Goal: Task Accomplishment & Management: Manage account settings

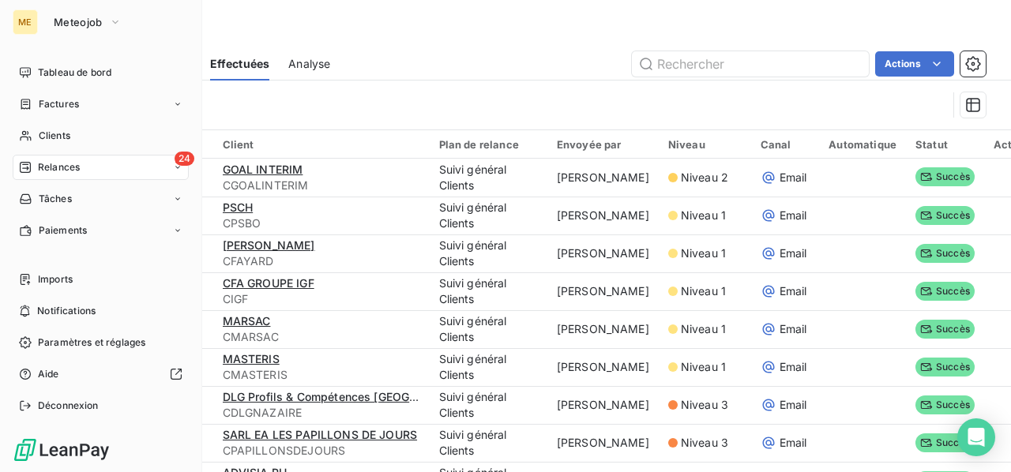
click at [55, 164] on span "Relances" at bounding box center [59, 167] width 42 height 14
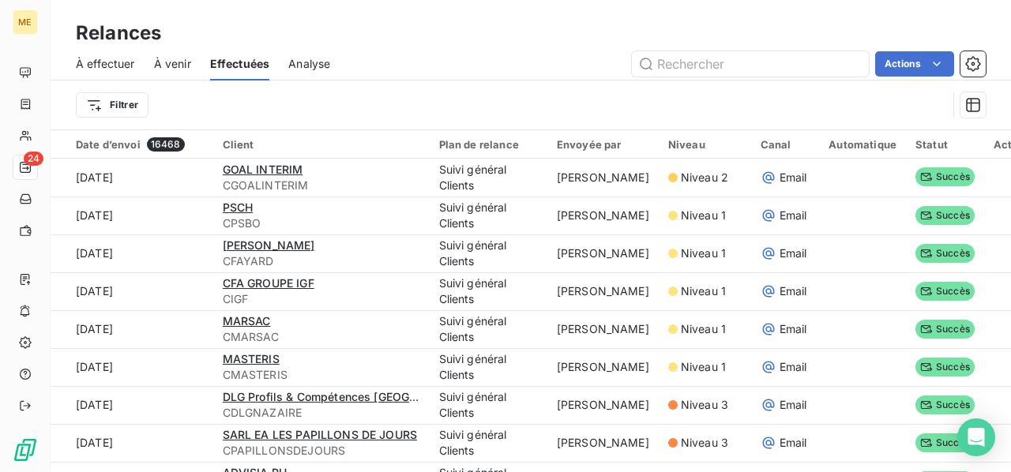
click at [81, 66] on span "À effectuer" at bounding box center [105, 64] width 59 height 16
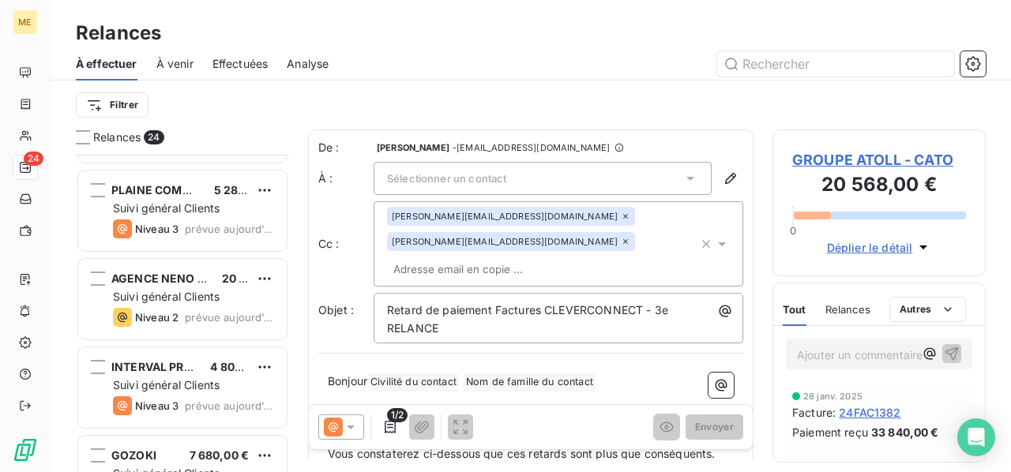
scroll to position [1806, 0]
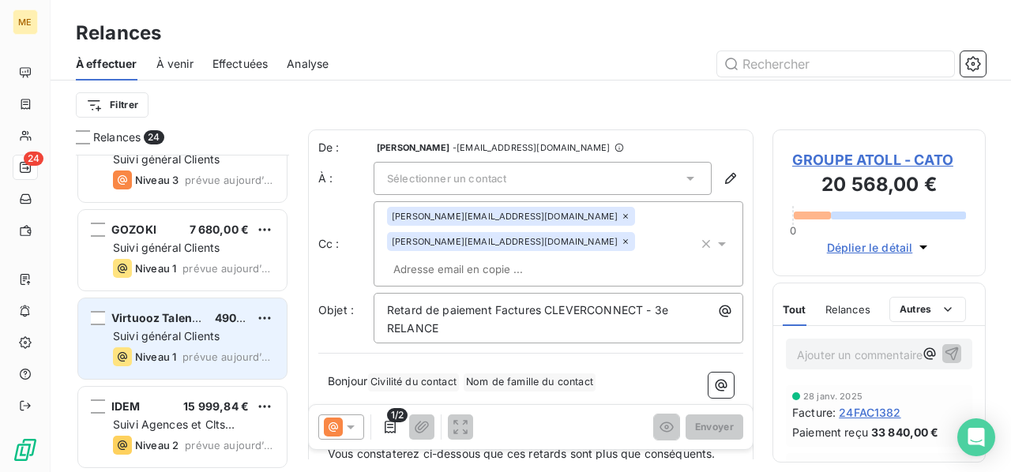
click at [247, 339] on div "Suivi général Clients" at bounding box center [193, 337] width 161 height 16
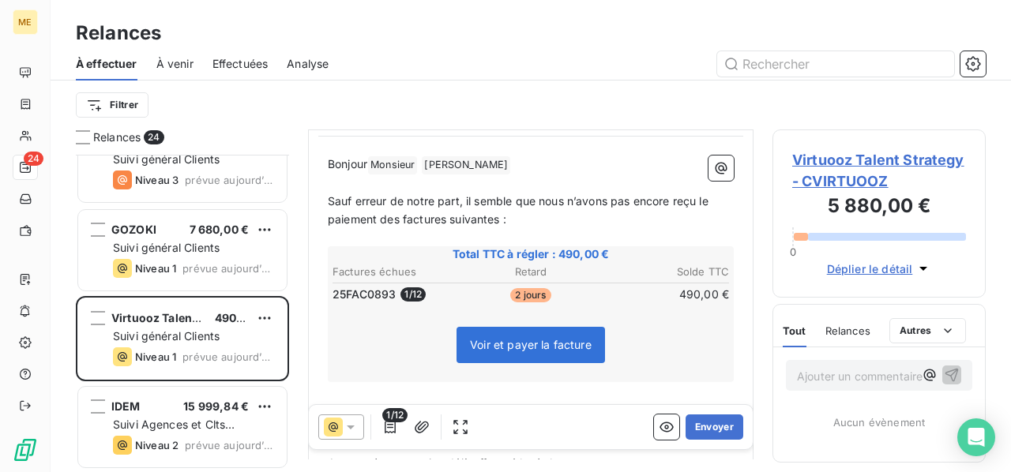
scroll to position [158, 0]
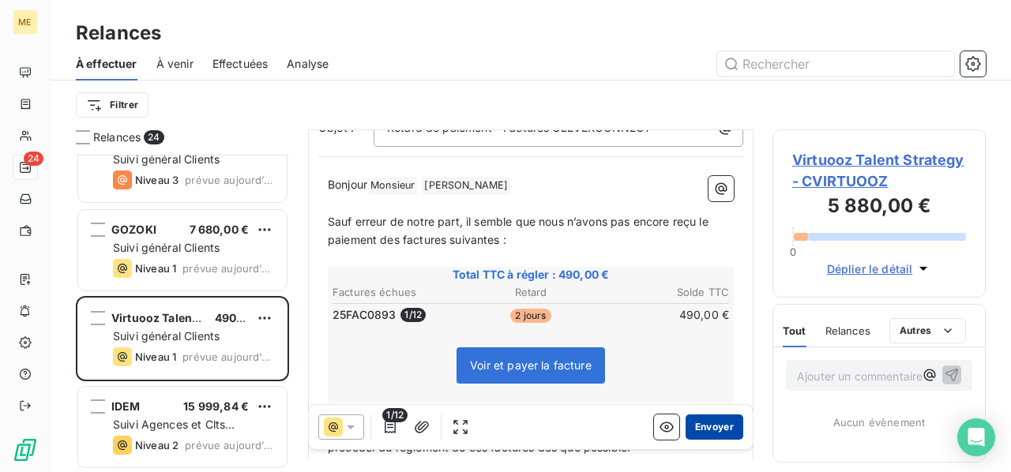
click at [701, 427] on button "Envoyer" at bounding box center [715, 427] width 58 height 25
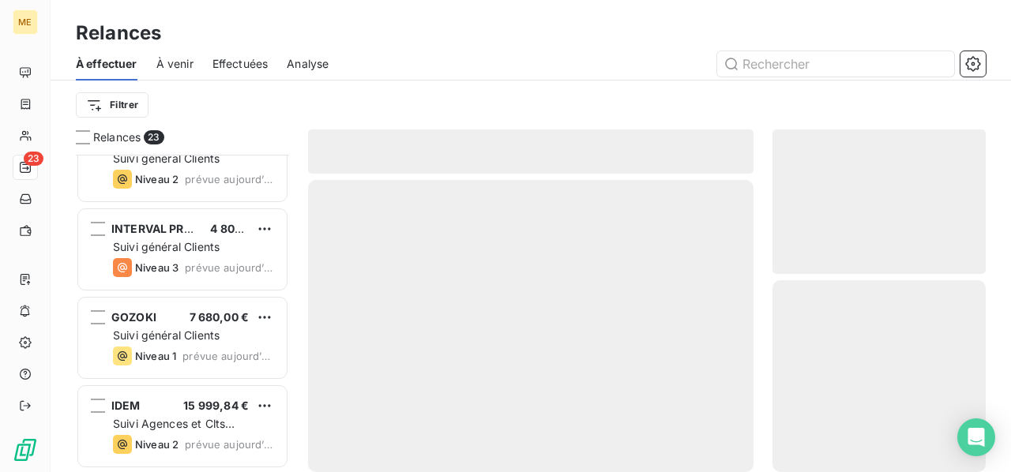
scroll to position [1717, 0]
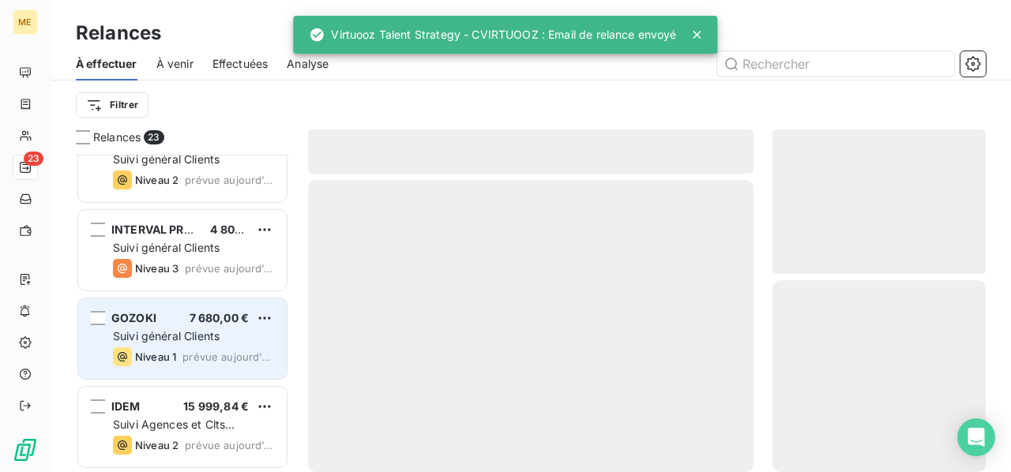
click at [215, 339] on span "Suivi général Clients" at bounding box center [166, 335] width 107 height 13
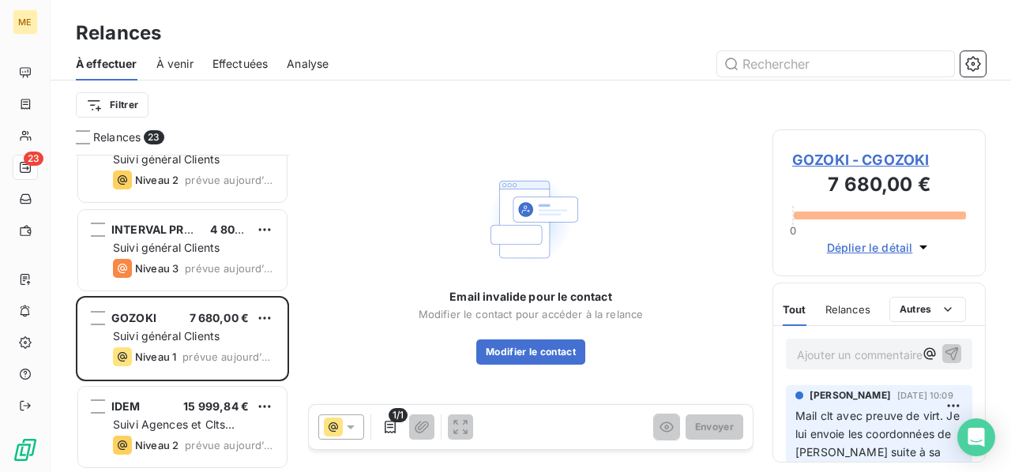
click at [896, 165] on span "GOZOKI - CGOZOKI" at bounding box center [879, 159] width 174 height 21
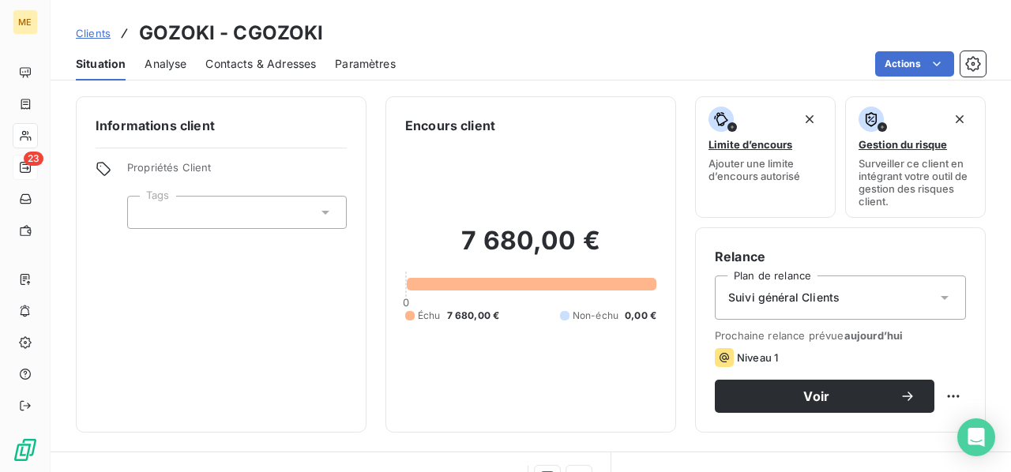
click at [276, 67] on span "Contacts & Adresses" at bounding box center [260, 64] width 111 height 16
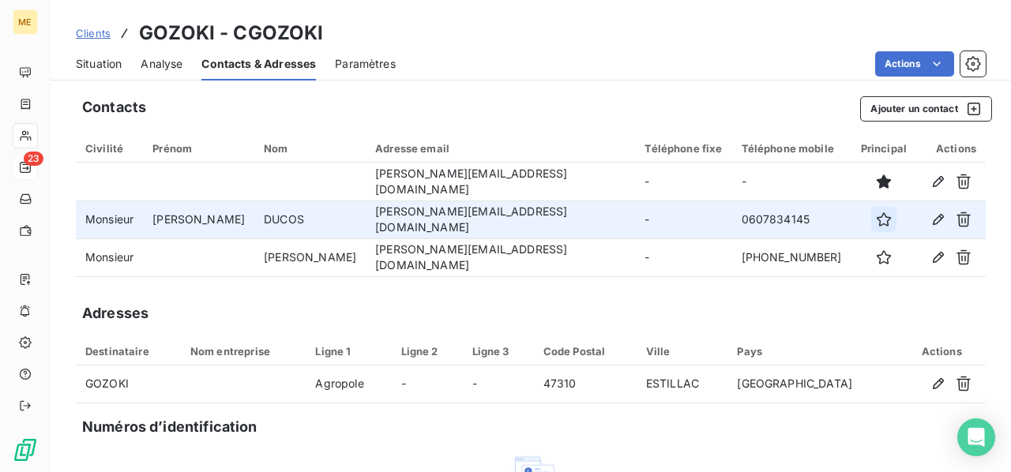
click at [876, 221] on icon "button" at bounding box center [884, 220] width 16 height 16
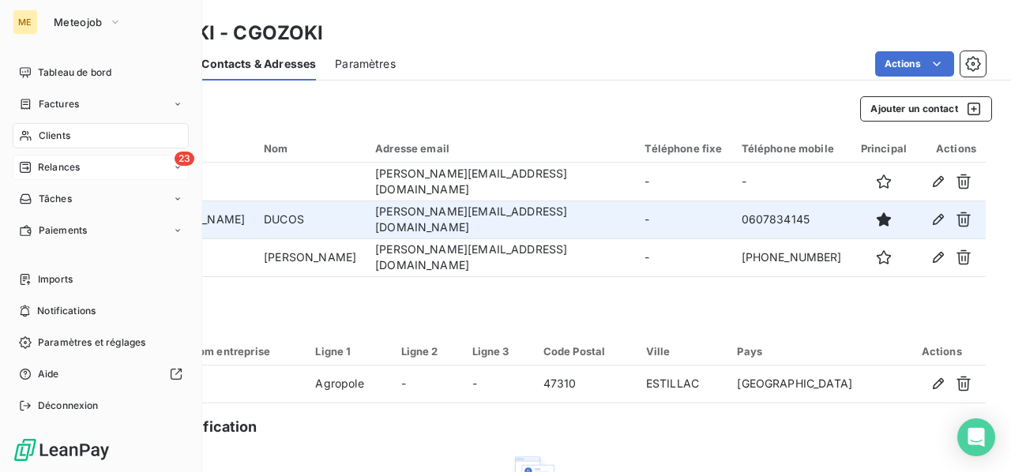
click at [65, 171] on span "Relances" at bounding box center [59, 167] width 42 height 14
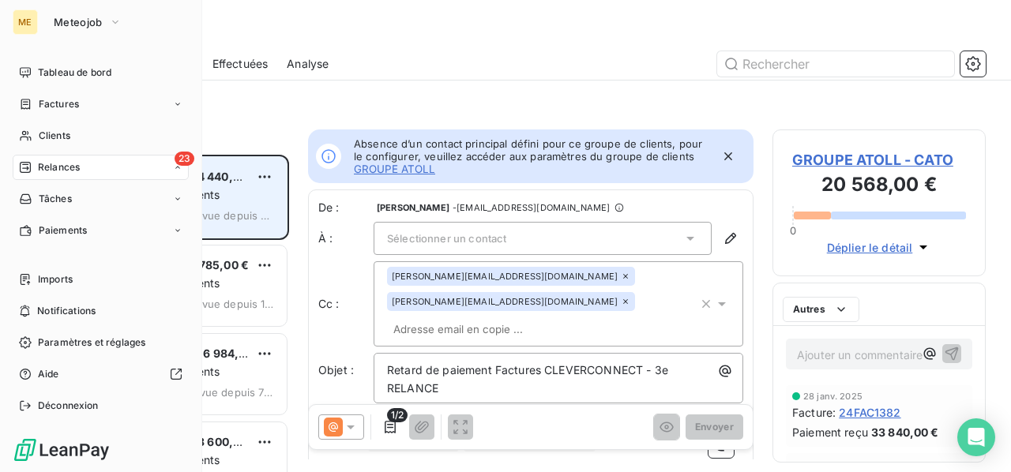
scroll to position [305, 201]
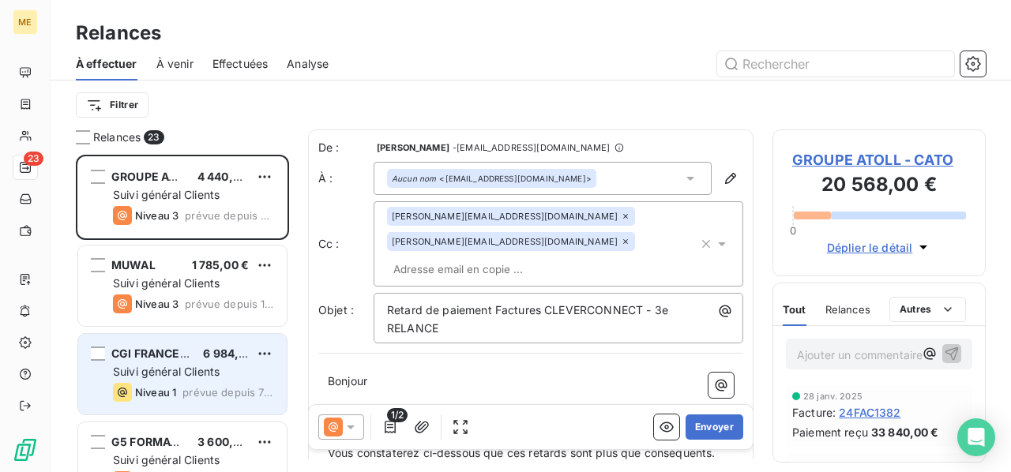
click at [193, 369] on span "Suivi général Clients" at bounding box center [166, 371] width 107 height 13
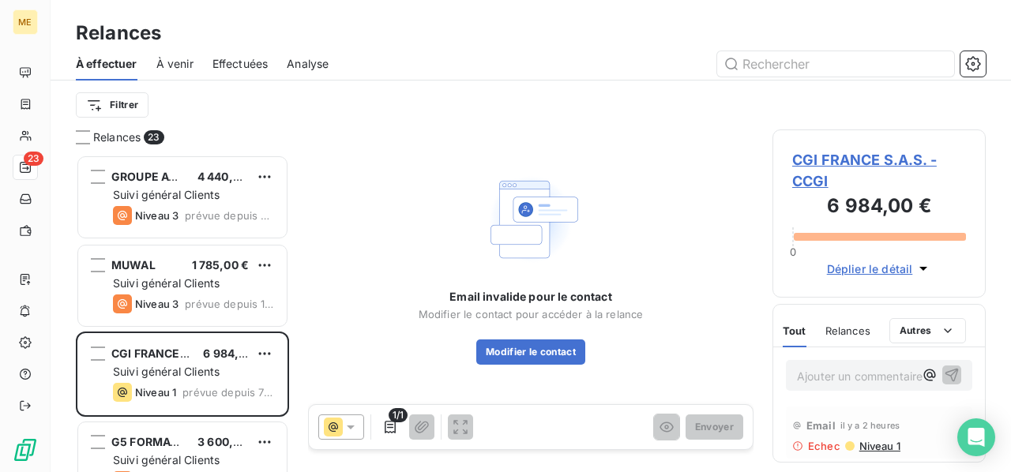
click at [872, 164] on span "CGI FRANCE S.A.S. - CCGI" at bounding box center [879, 170] width 174 height 43
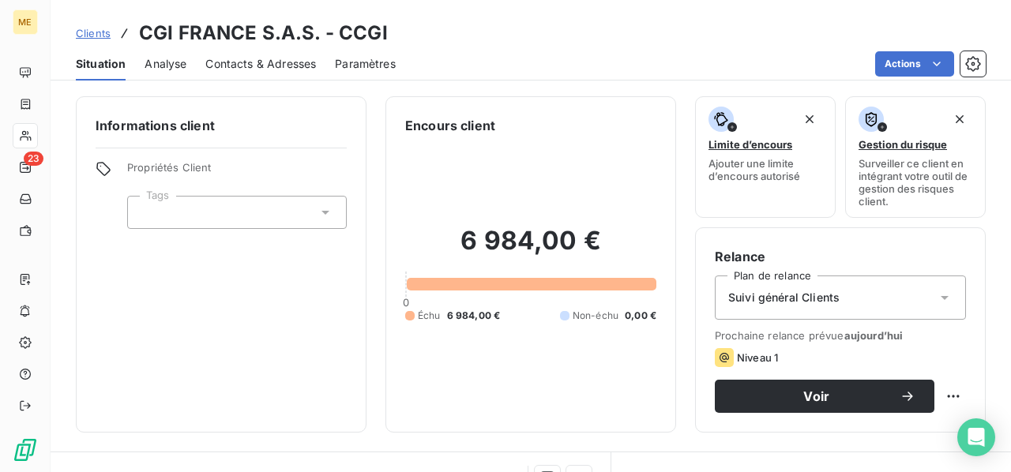
click at [268, 62] on span "Contacts & Adresses" at bounding box center [260, 64] width 111 height 16
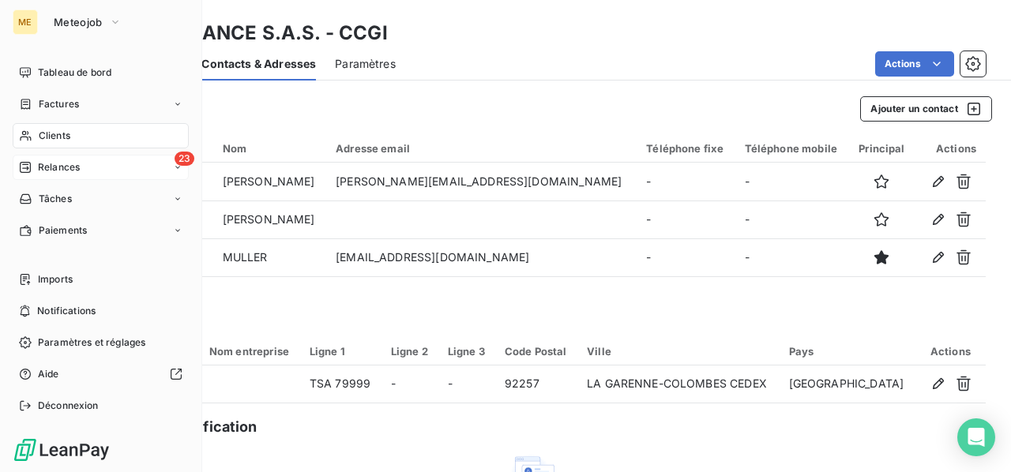
click at [62, 170] on span "Relances" at bounding box center [59, 167] width 42 height 14
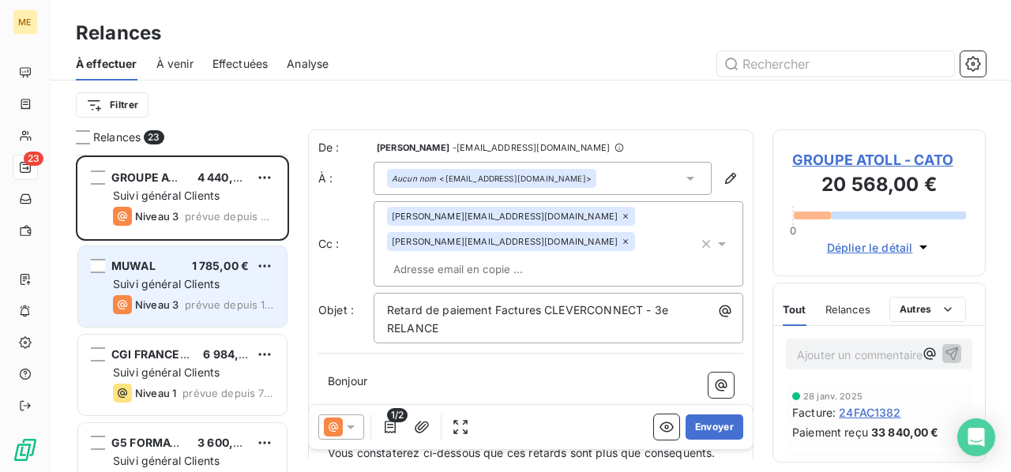
scroll to position [79, 0]
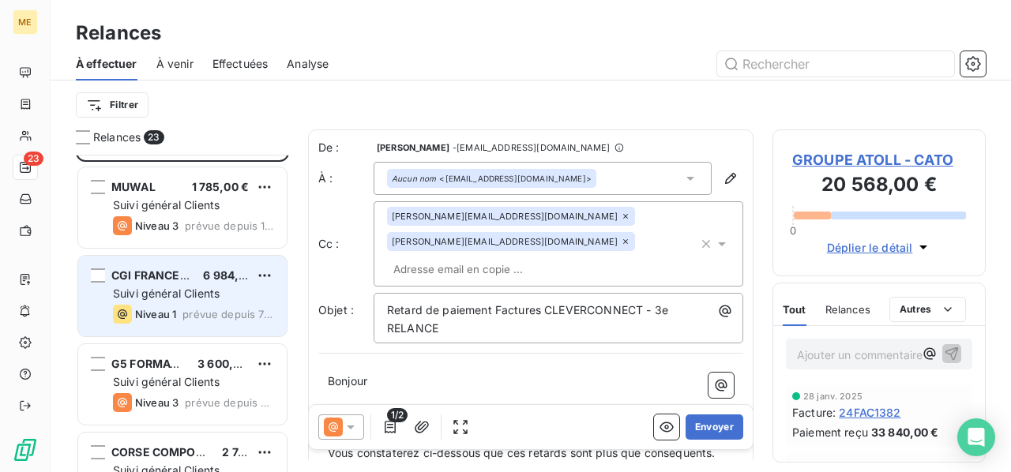
click at [209, 298] on span "Suivi général Clients" at bounding box center [166, 293] width 107 height 13
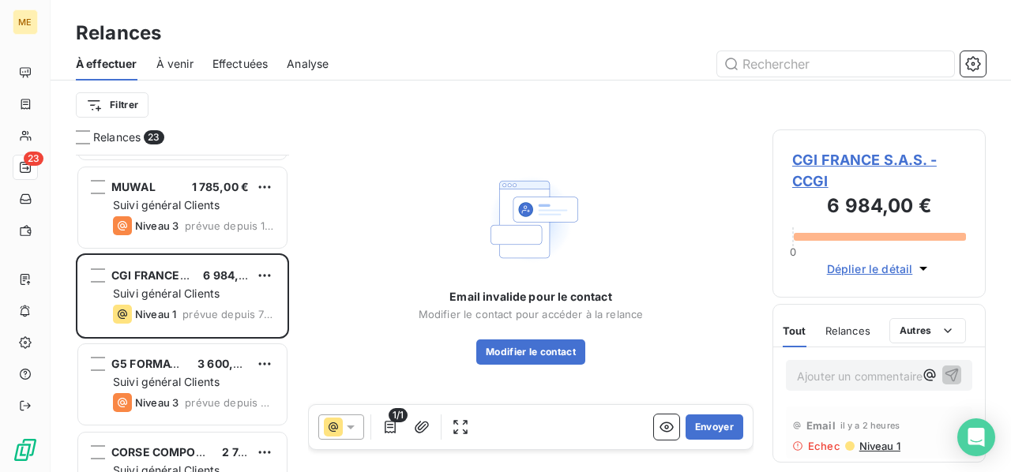
click at [839, 157] on span "CGI FRANCE S.A.S. - CCGI" at bounding box center [879, 170] width 174 height 43
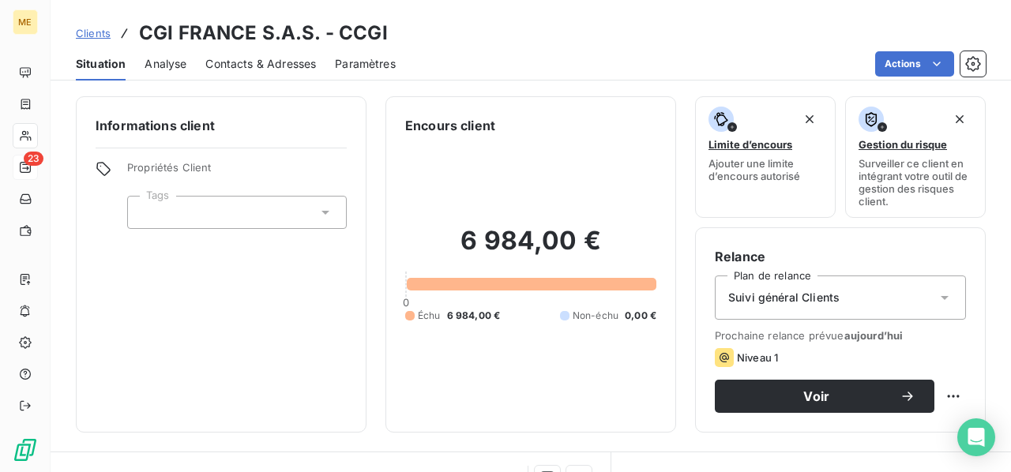
click at [262, 69] on span "Contacts & Adresses" at bounding box center [260, 64] width 111 height 16
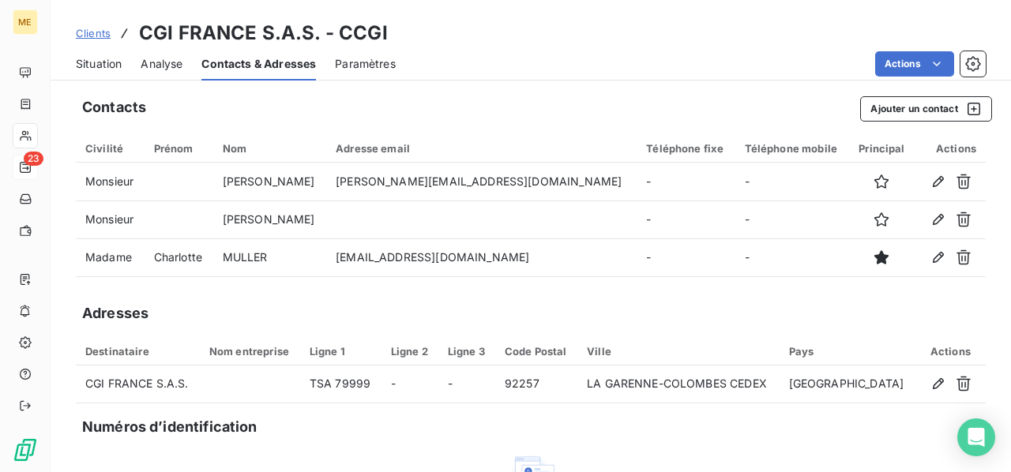
click at [92, 64] on span "Situation" at bounding box center [99, 64] width 46 height 16
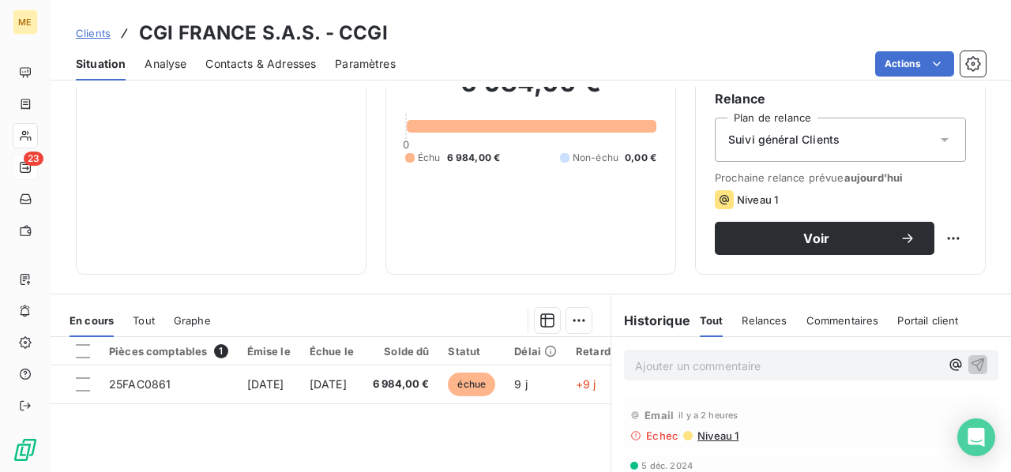
scroll to position [237, 0]
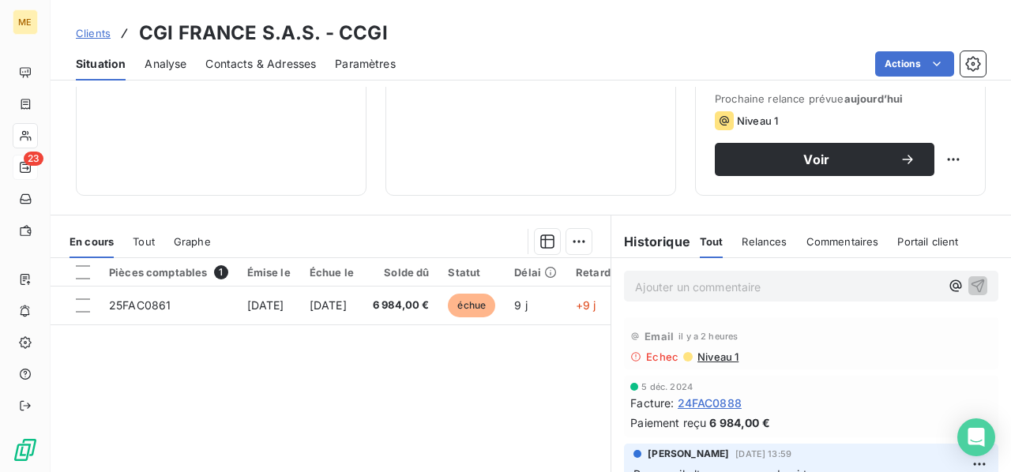
click at [660, 291] on p "Ajouter un commentaire ﻿" at bounding box center [787, 287] width 305 height 20
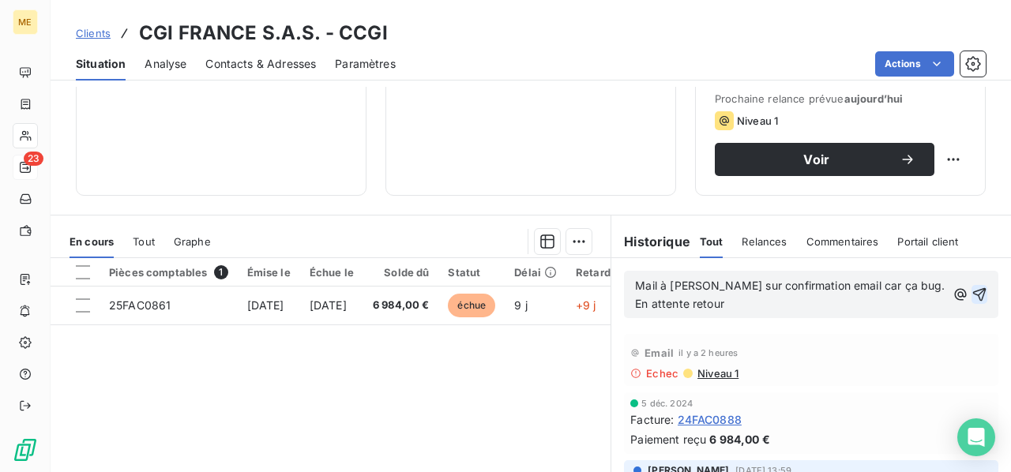
click at [973, 294] on icon "button" at bounding box center [979, 294] width 13 height 13
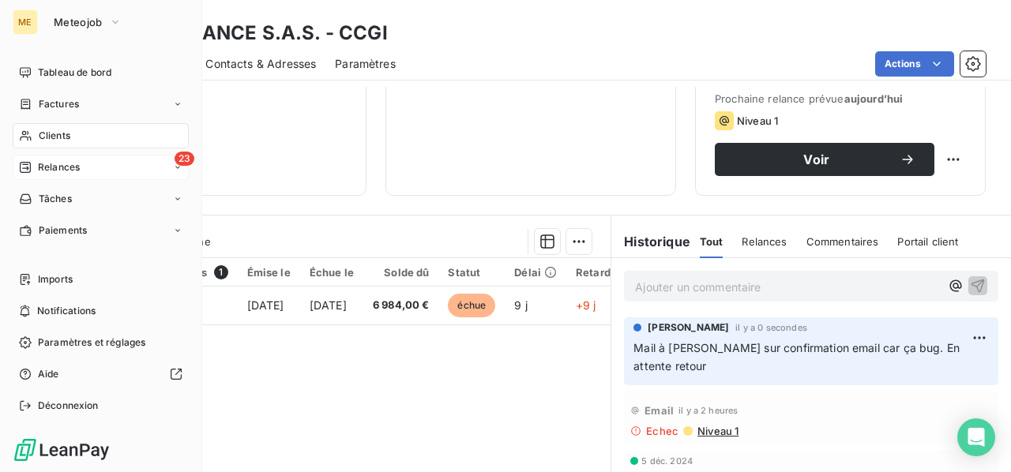
click at [57, 172] on span "Relances" at bounding box center [59, 167] width 42 height 14
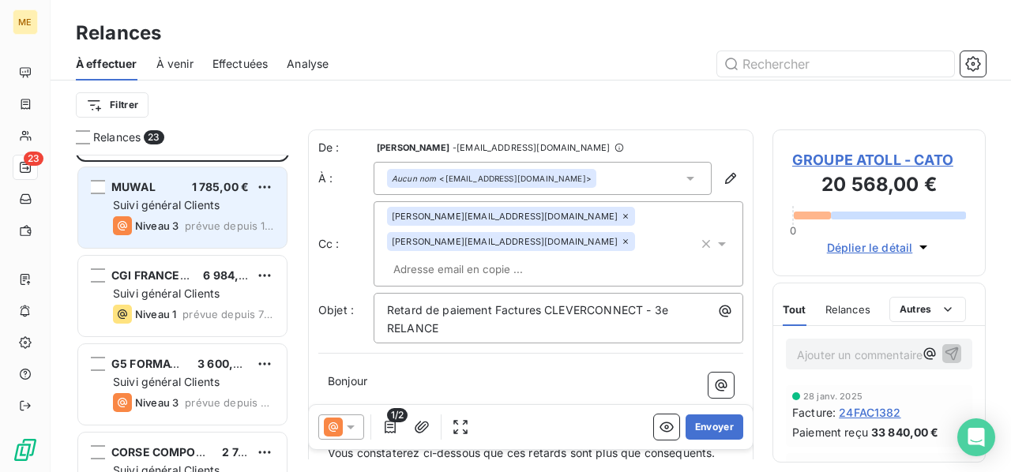
scroll to position [158, 0]
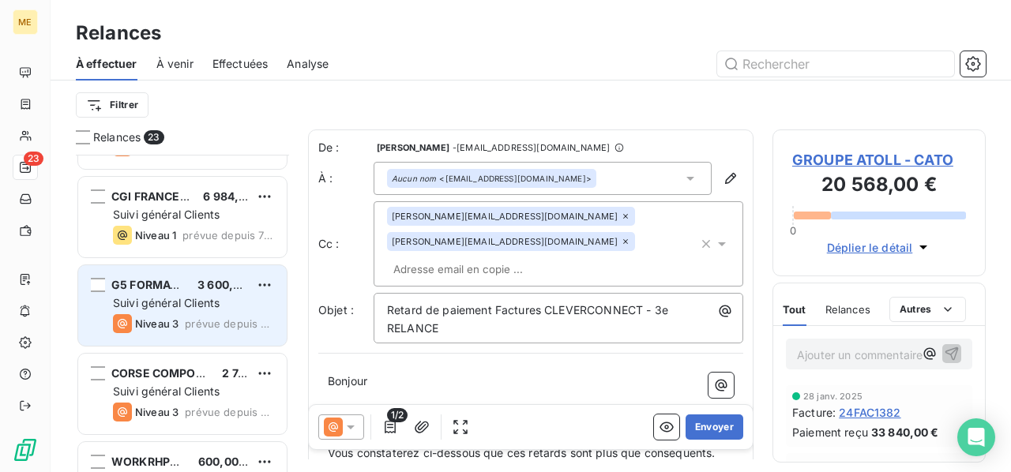
click at [190, 314] on div "Niveau 3 prévue depuis 6 jours" at bounding box center [193, 323] width 161 height 19
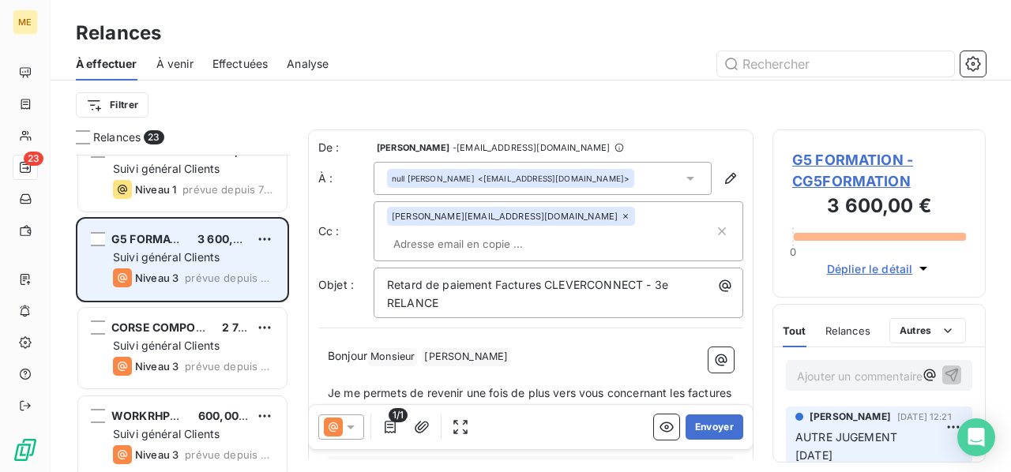
scroll to position [237, 0]
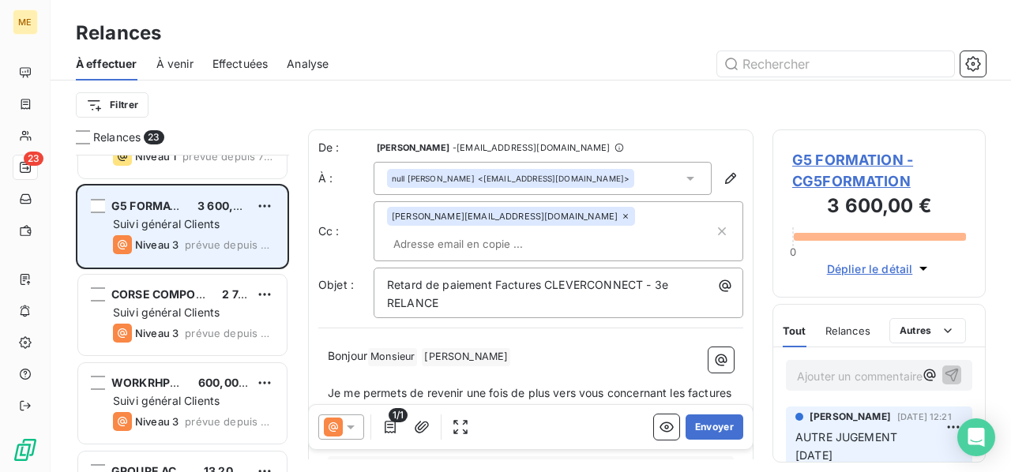
click at [190, 314] on span "Suivi général Clients" at bounding box center [166, 312] width 107 height 13
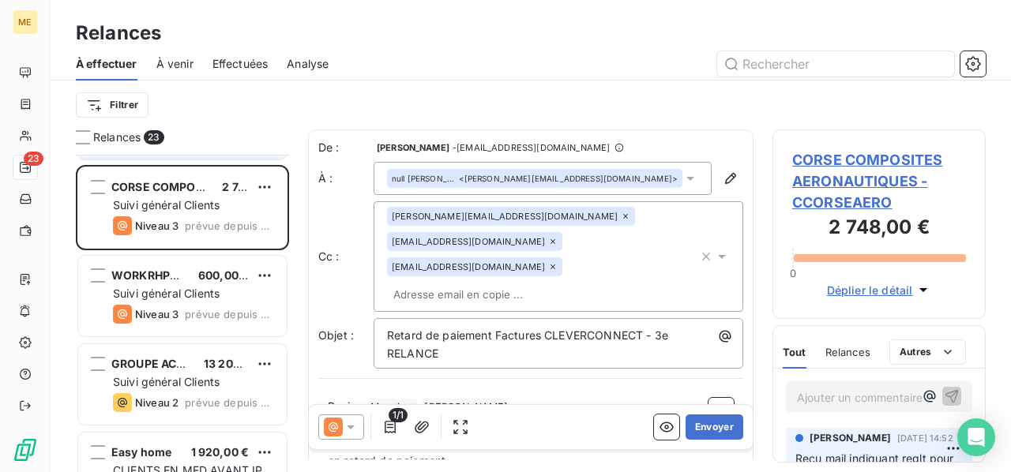
scroll to position [395, 0]
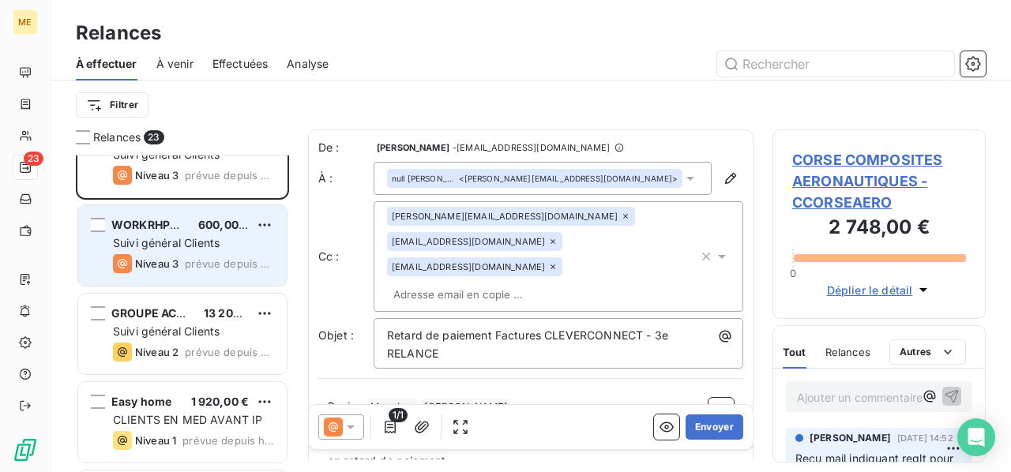
click at [190, 244] on span "Suivi général Clients" at bounding box center [166, 242] width 107 height 13
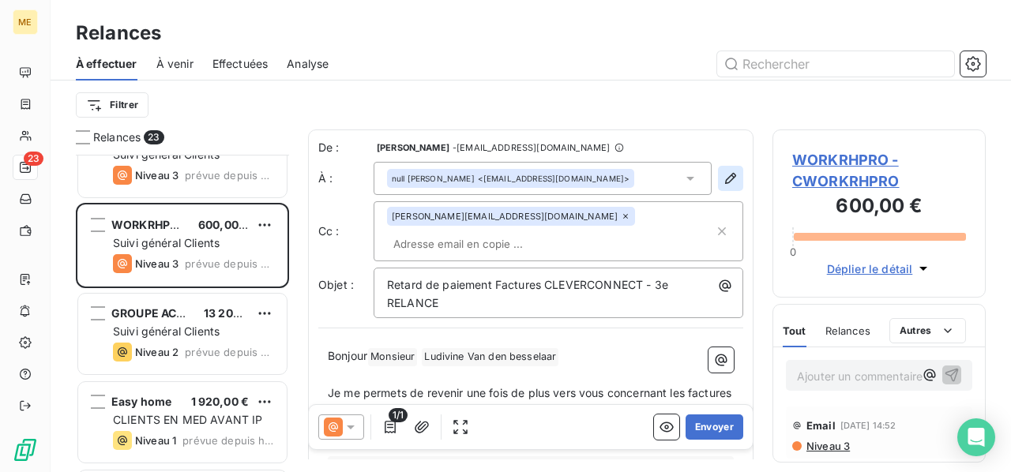
click at [725, 182] on icon "button" at bounding box center [730, 178] width 11 height 11
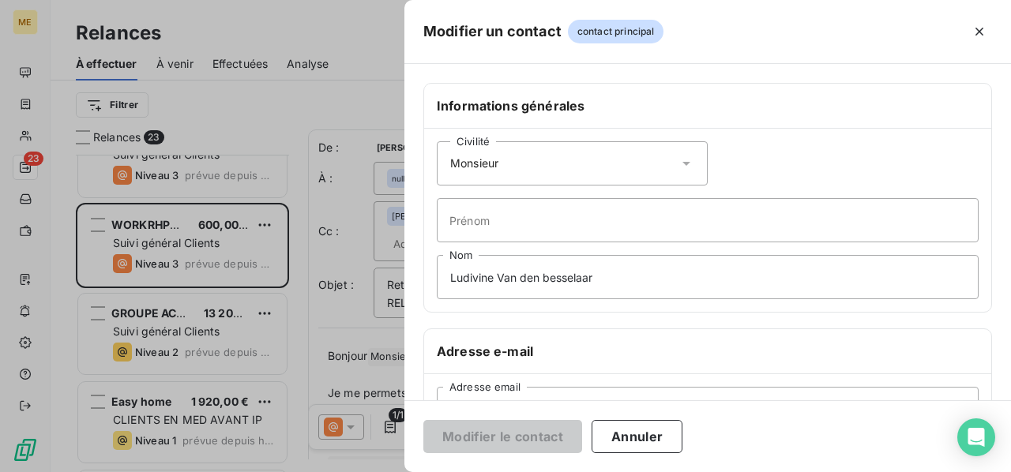
click at [684, 164] on icon at bounding box center [687, 164] width 16 height 16
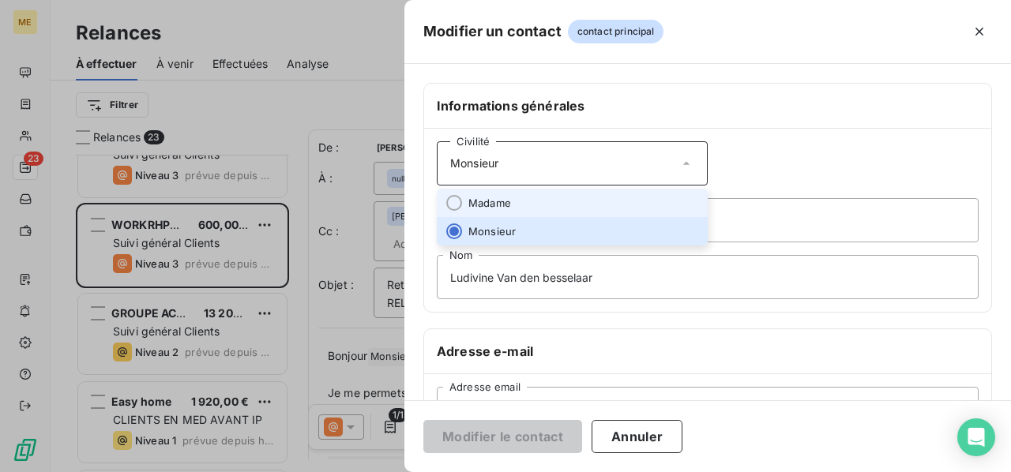
click at [639, 193] on li "Madame" at bounding box center [572, 203] width 271 height 28
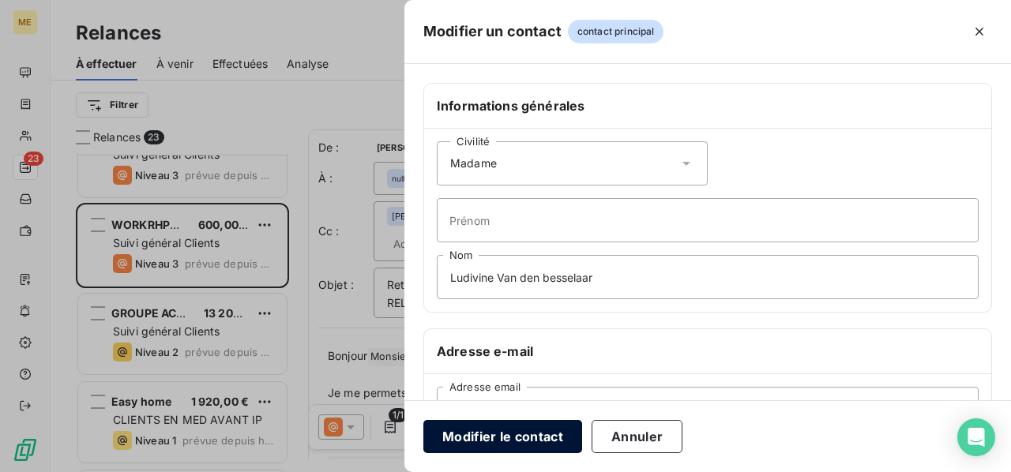
click at [530, 436] on button "Modifier le contact" at bounding box center [502, 436] width 159 height 33
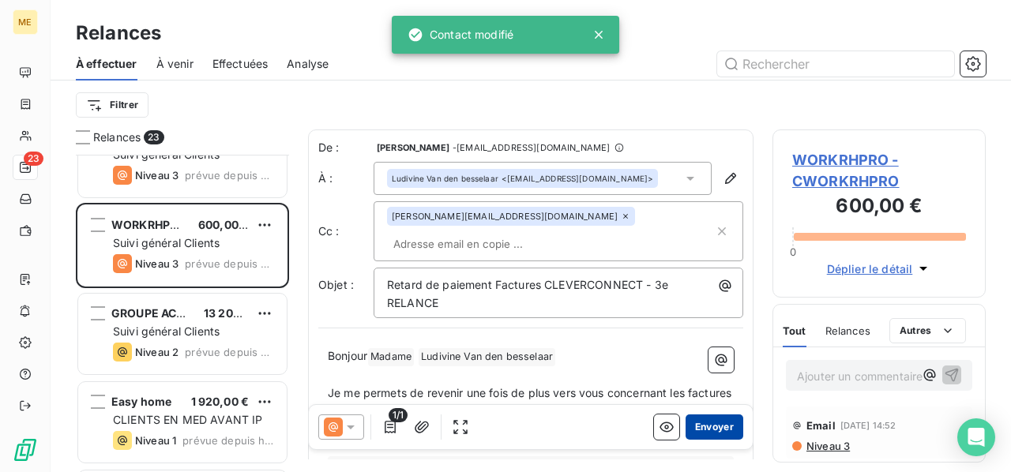
click at [705, 429] on button "Envoyer" at bounding box center [715, 427] width 58 height 25
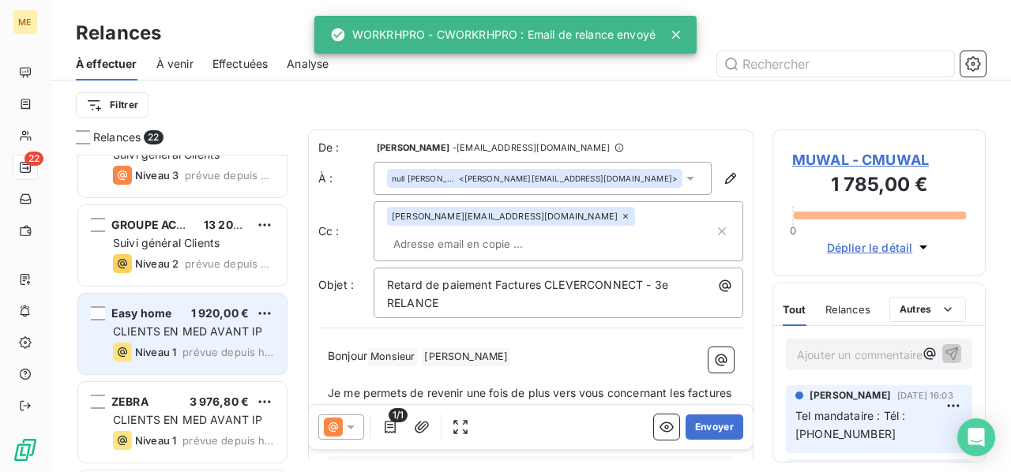
click at [186, 334] on span "CLIENTS EN MED AVANT IP" at bounding box center [187, 331] width 149 height 13
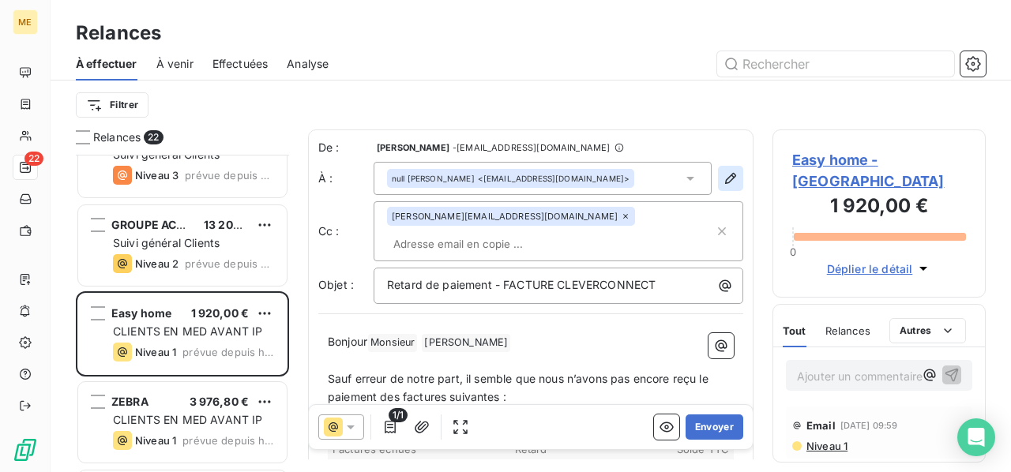
click at [723, 178] on icon "button" at bounding box center [731, 179] width 16 height 16
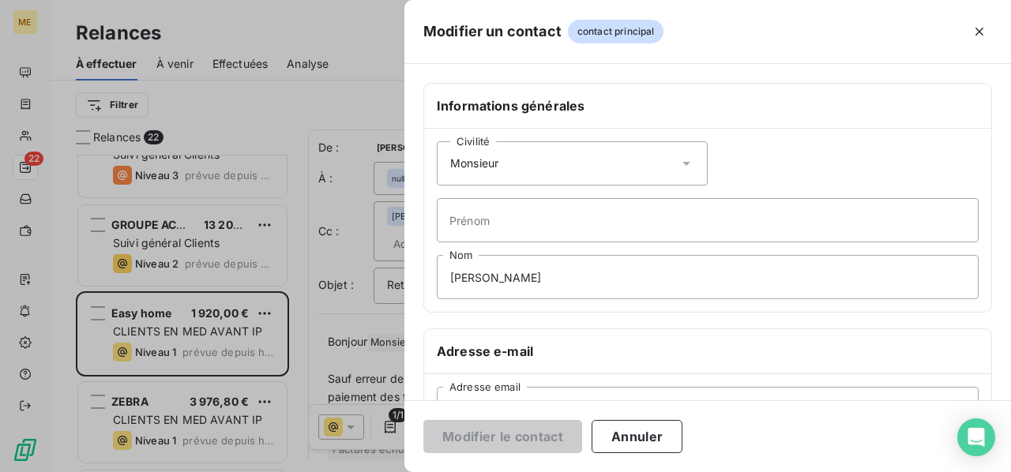
click at [683, 160] on icon at bounding box center [687, 164] width 16 height 16
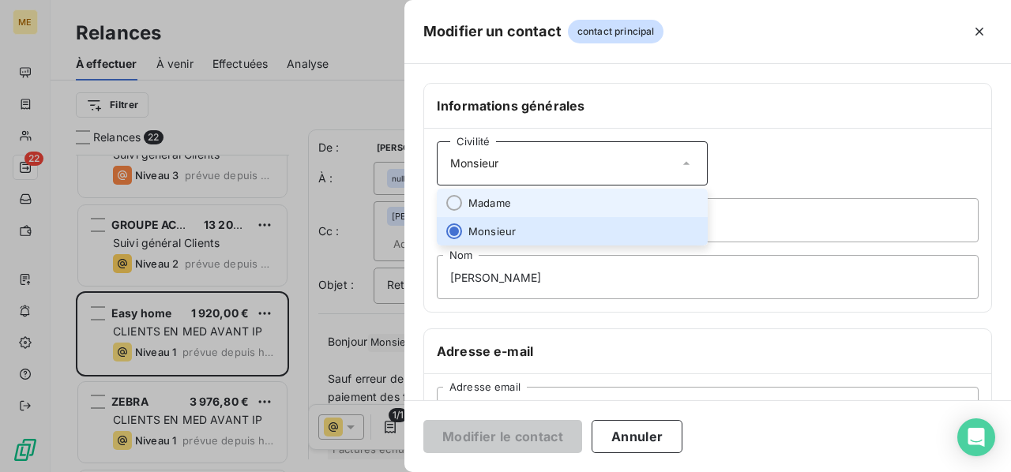
click at [610, 203] on li "Madame" at bounding box center [572, 203] width 271 height 28
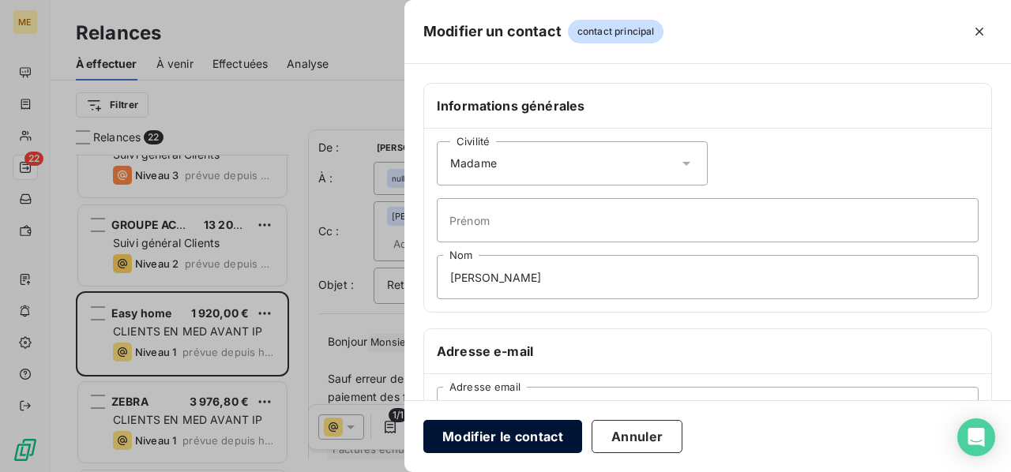
click at [498, 436] on button "Modifier le contact" at bounding box center [502, 436] width 159 height 33
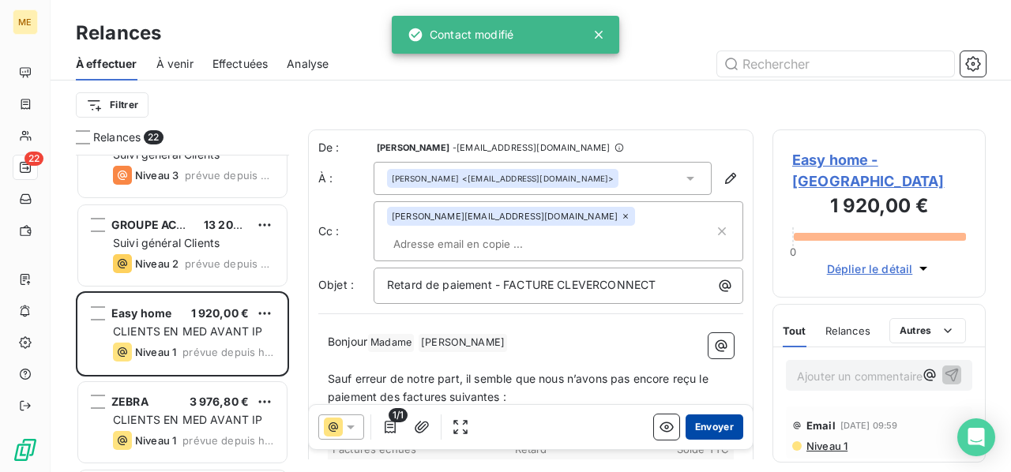
click at [712, 423] on button "Envoyer" at bounding box center [715, 427] width 58 height 25
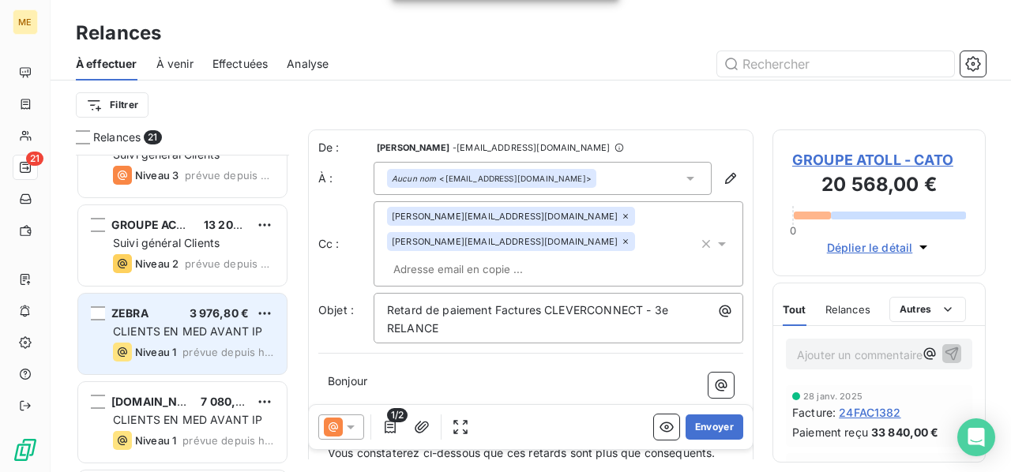
click at [171, 356] on span "Niveau 1" at bounding box center [155, 352] width 41 height 13
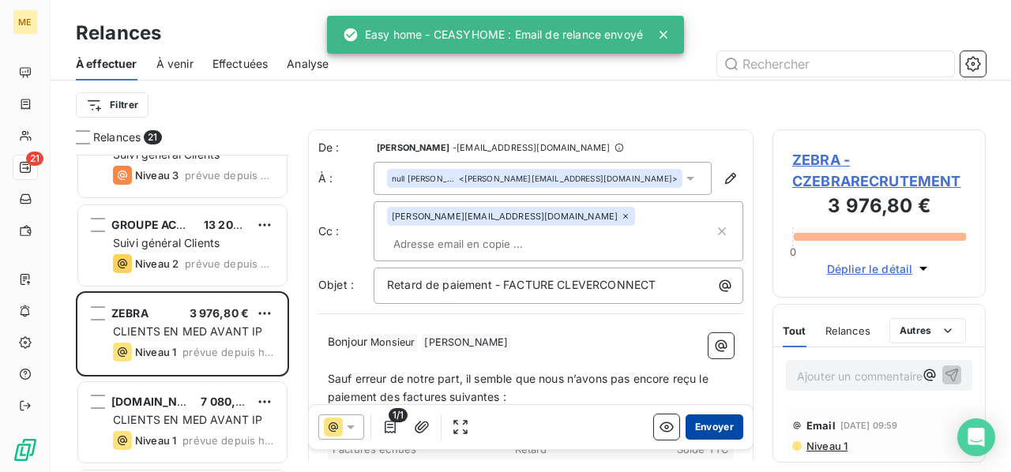
click at [712, 428] on button "Envoyer" at bounding box center [715, 427] width 58 height 25
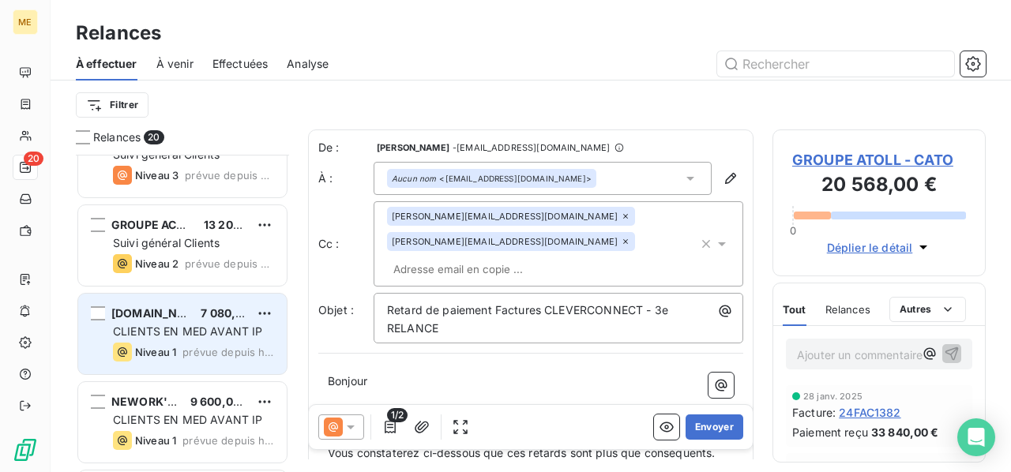
click at [158, 329] on span "CLIENTS EN MED AVANT IP" at bounding box center [187, 331] width 149 height 13
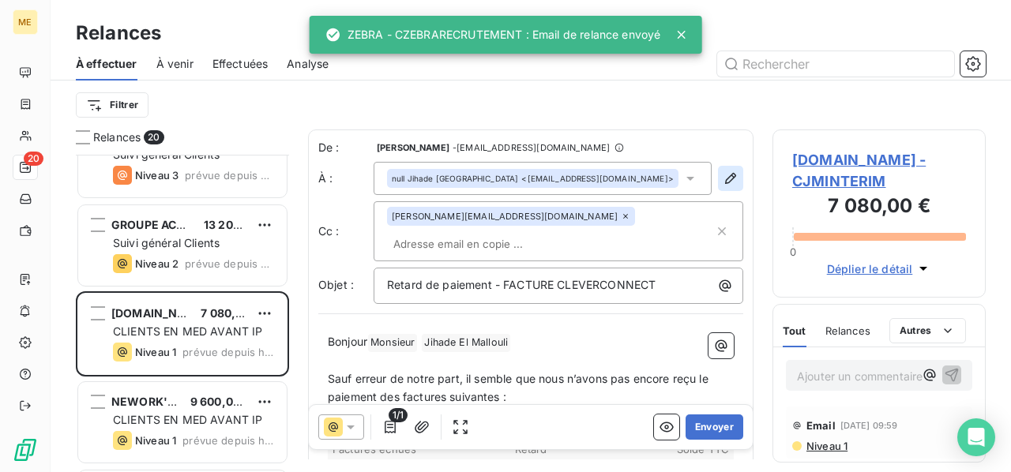
click at [723, 183] on icon "button" at bounding box center [731, 179] width 16 height 16
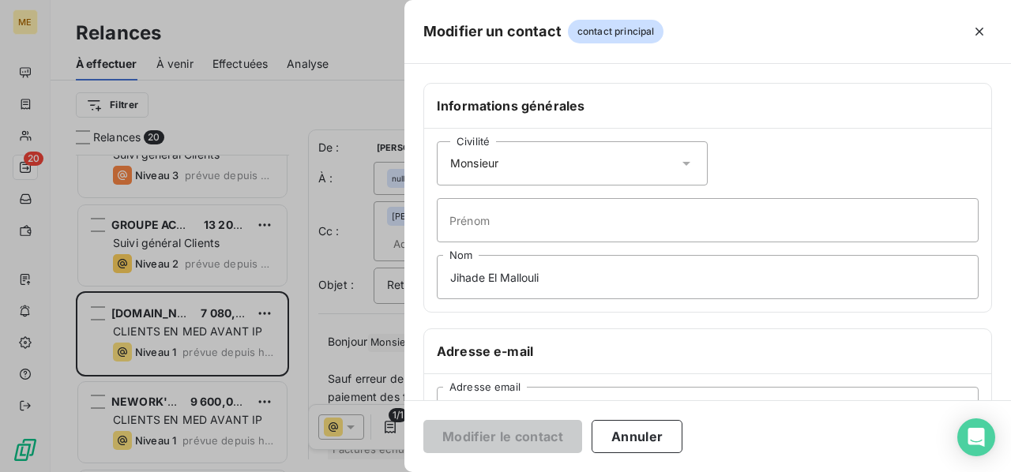
click at [683, 162] on icon at bounding box center [687, 164] width 8 height 4
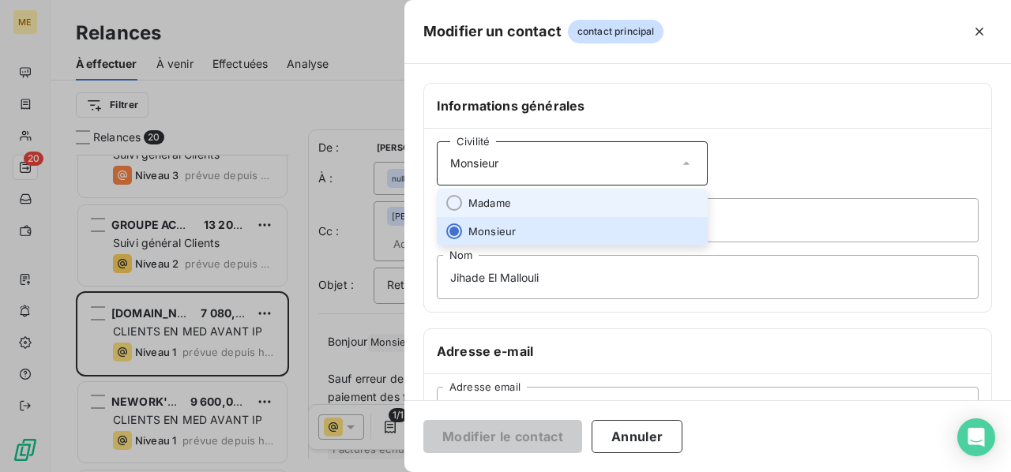
click at [634, 205] on li "Madame" at bounding box center [572, 203] width 271 height 28
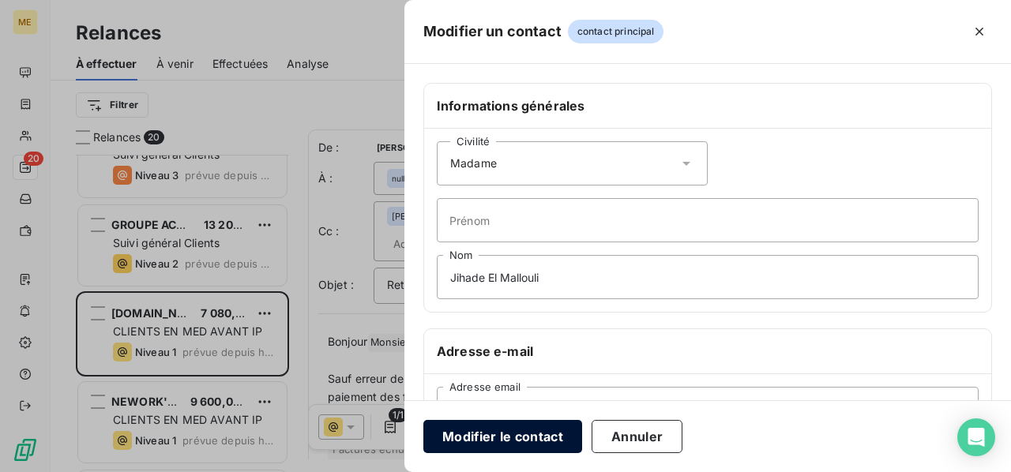
click at [516, 437] on button "Modifier le contact" at bounding box center [502, 436] width 159 height 33
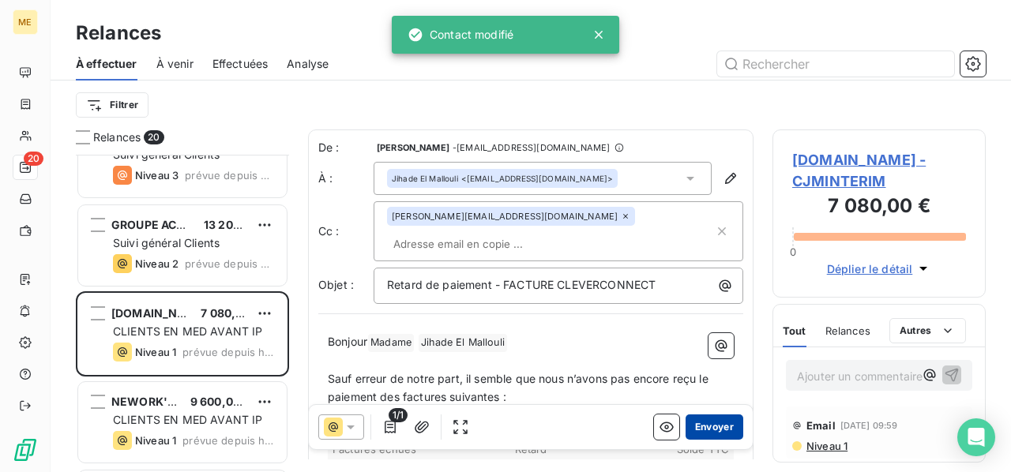
click at [699, 420] on button "Envoyer" at bounding box center [715, 427] width 58 height 25
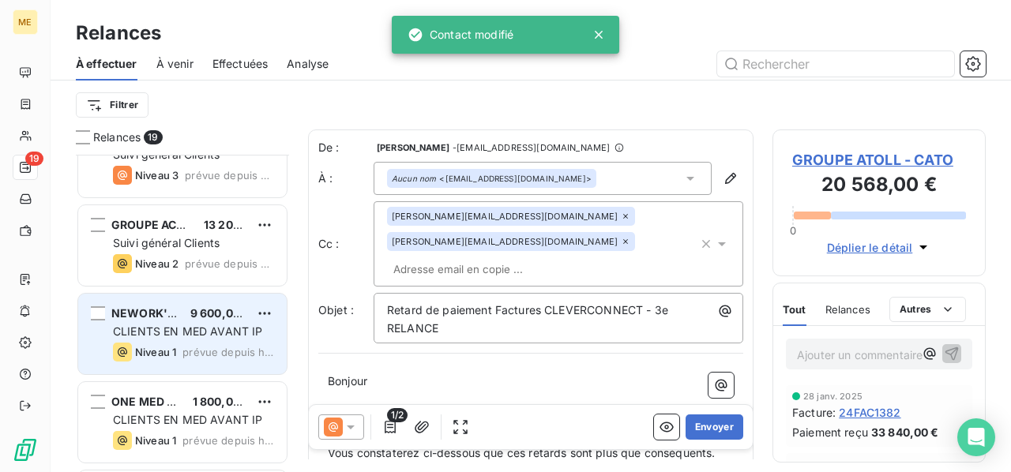
click at [164, 333] on span "CLIENTS EN MED AVANT IP" at bounding box center [187, 331] width 149 height 13
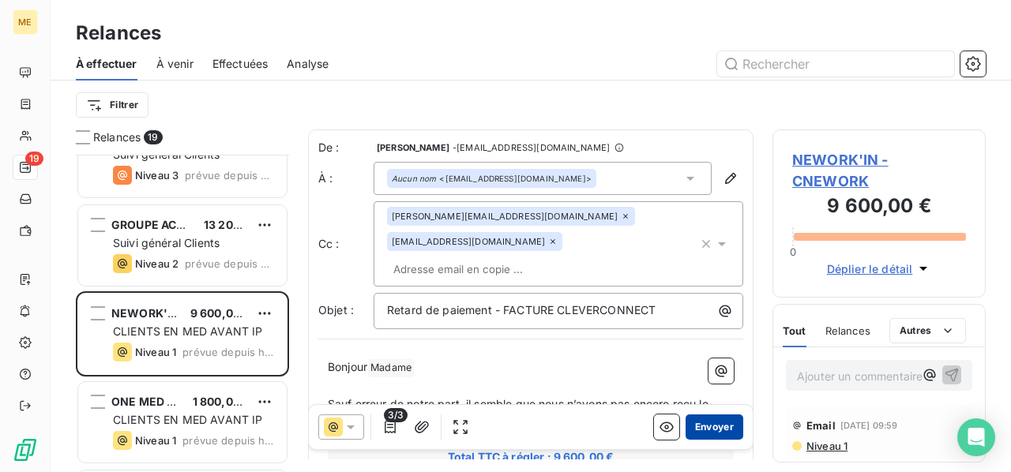
click at [698, 427] on button "Envoyer" at bounding box center [715, 427] width 58 height 25
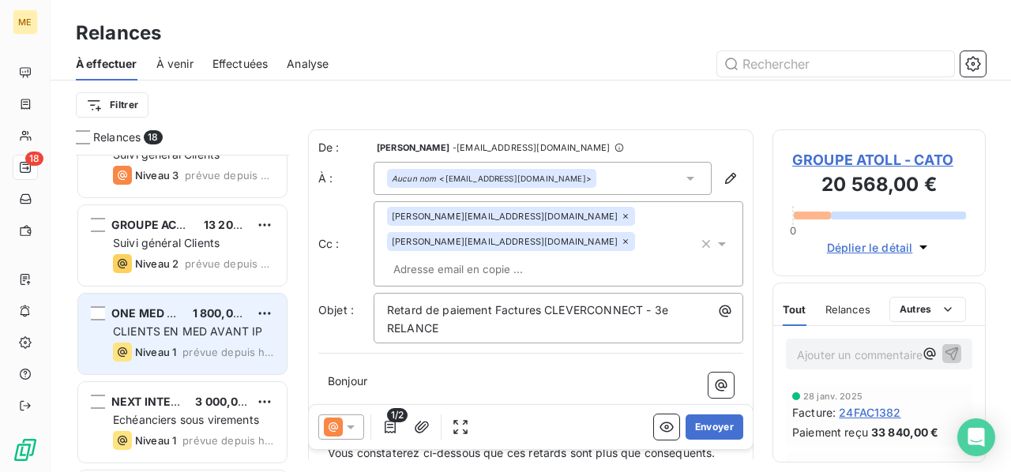
click at [178, 339] on div "ONE MED RH 1 800,00 € CLIENTS EN MED AVANT IP Niveau 1 prévue depuis [DATE]" at bounding box center [182, 334] width 209 height 81
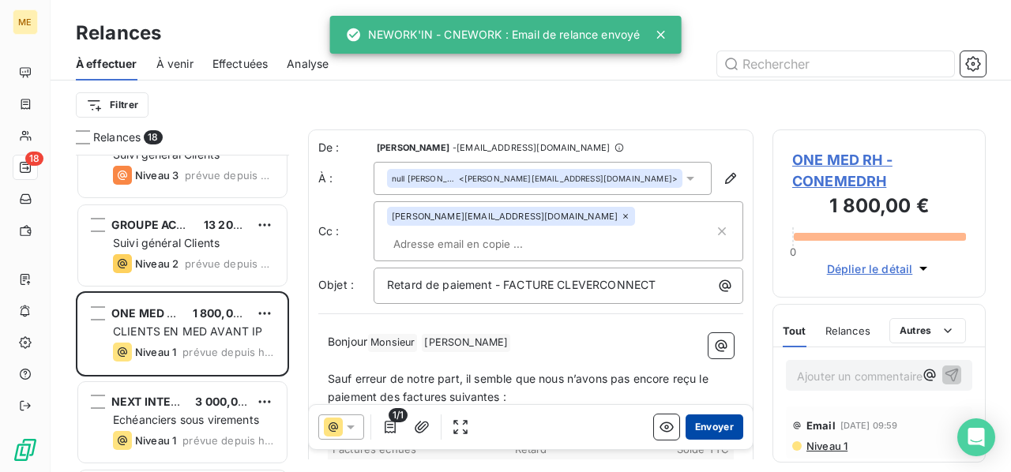
click at [702, 424] on button "Envoyer" at bounding box center [715, 427] width 58 height 25
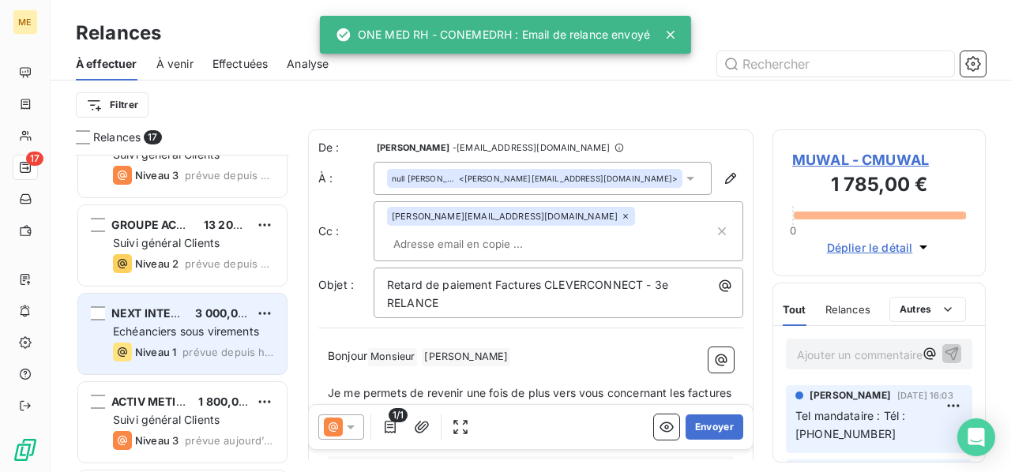
click at [163, 337] on div "Echéanciers sous virements" at bounding box center [193, 332] width 161 height 16
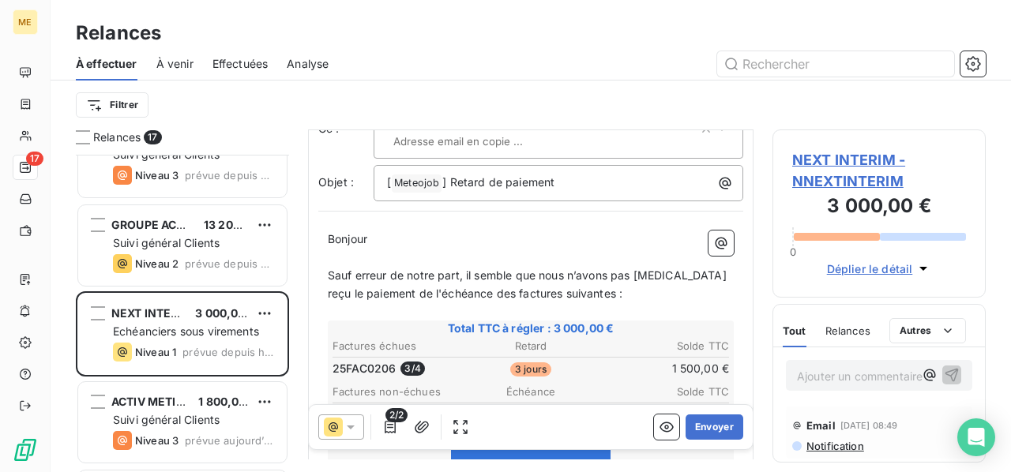
scroll to position [79, 0]
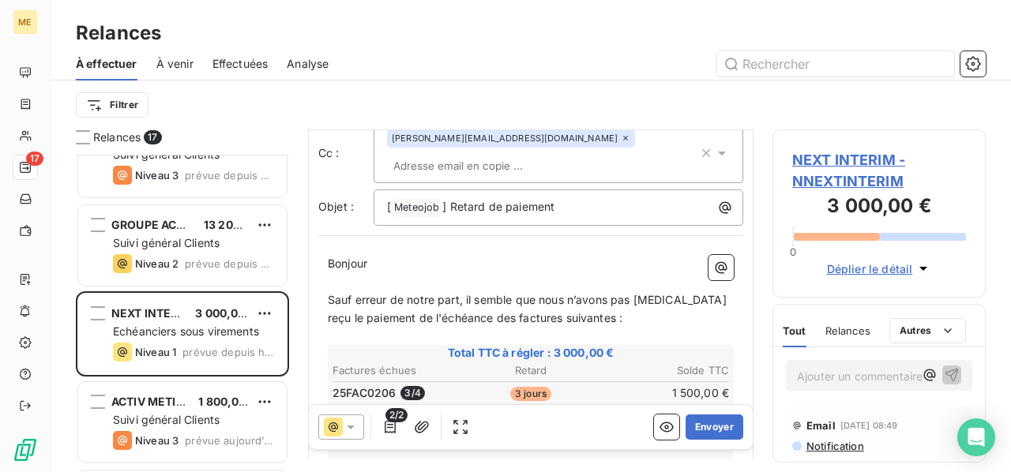
click at [834, 179] on span "NEXT INTERIM - NNEXTINTERIM" at bounding box center [879, 170] width 174 height 43
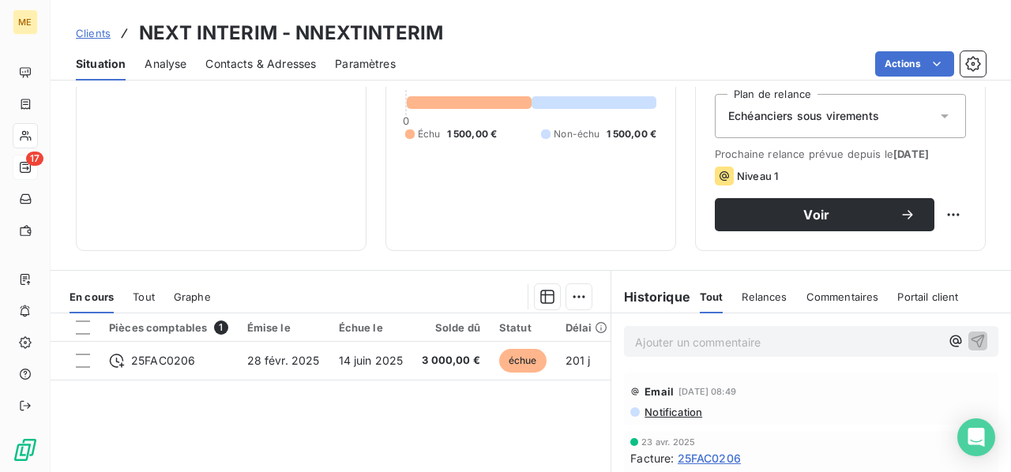
scroll to position [158, 0]
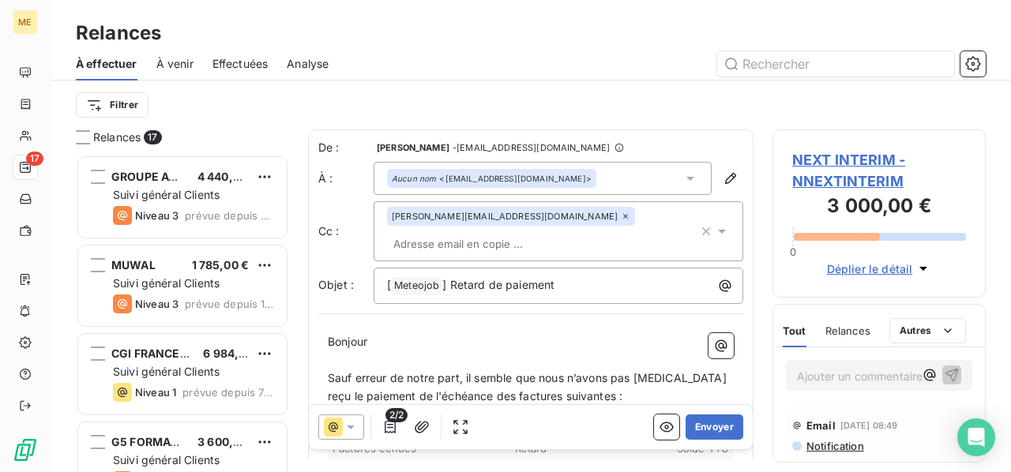
scroll to position [79, 0]
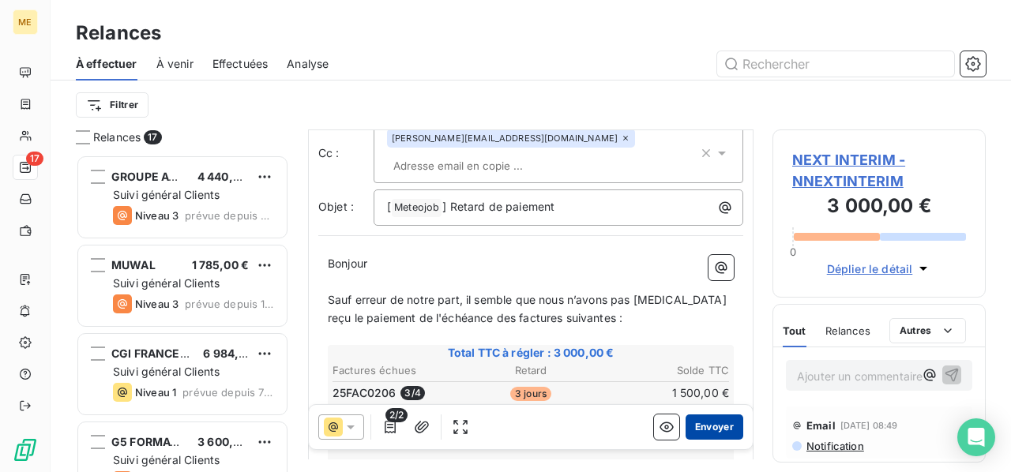
click at [710, 426] on button "Envoyer" at bounding box center [715, 427] width 58 height 25
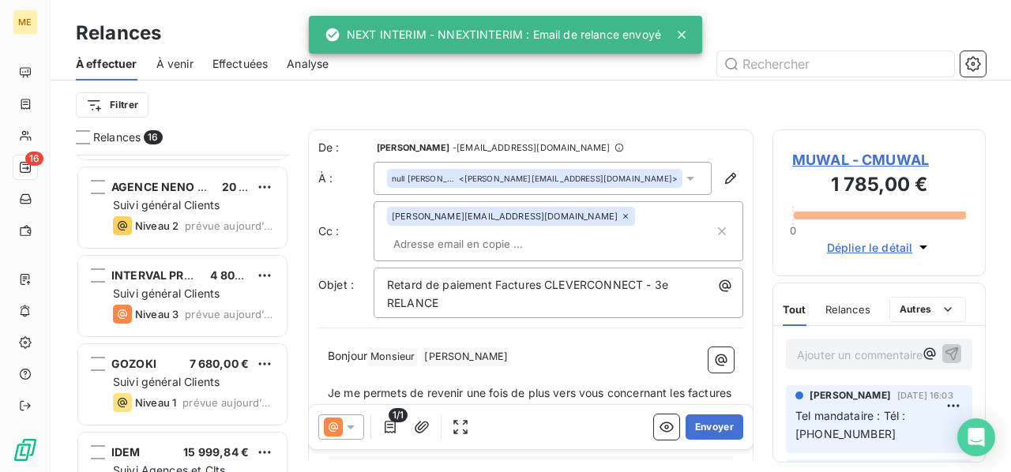
scroll to position [1098, 0]
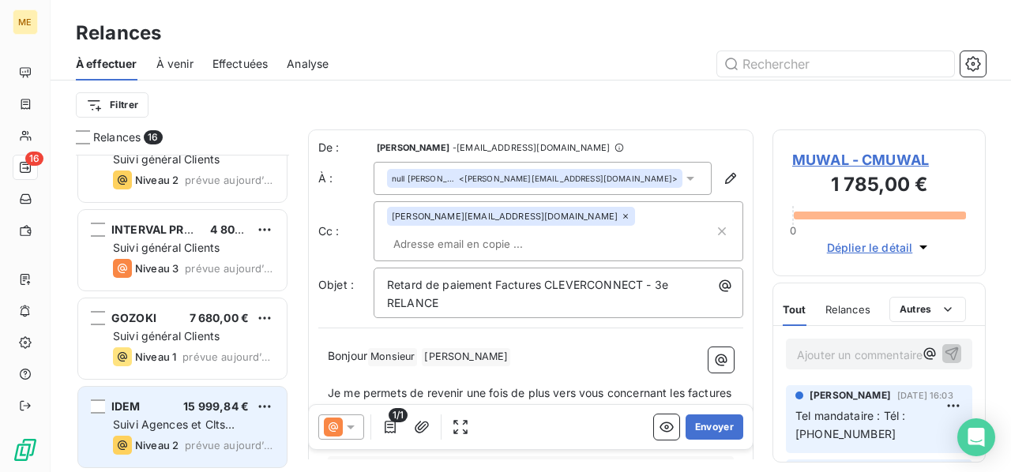
click at [176, 415] on div "IDEM 15 999,84 € Suivi Agences et Clts particuliers Niveau 2 prévue [DATE]" at bounding box center [182, 427] width 209 height 81
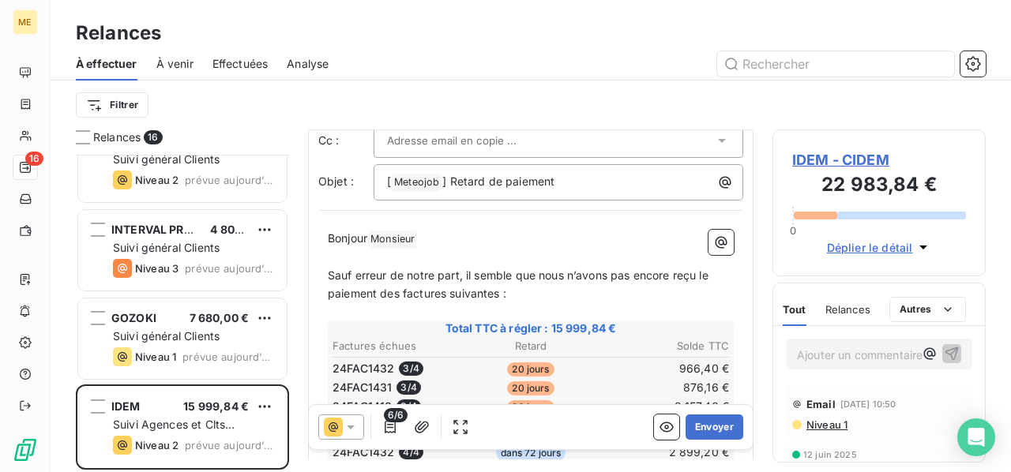
scroll to position [158, 0]
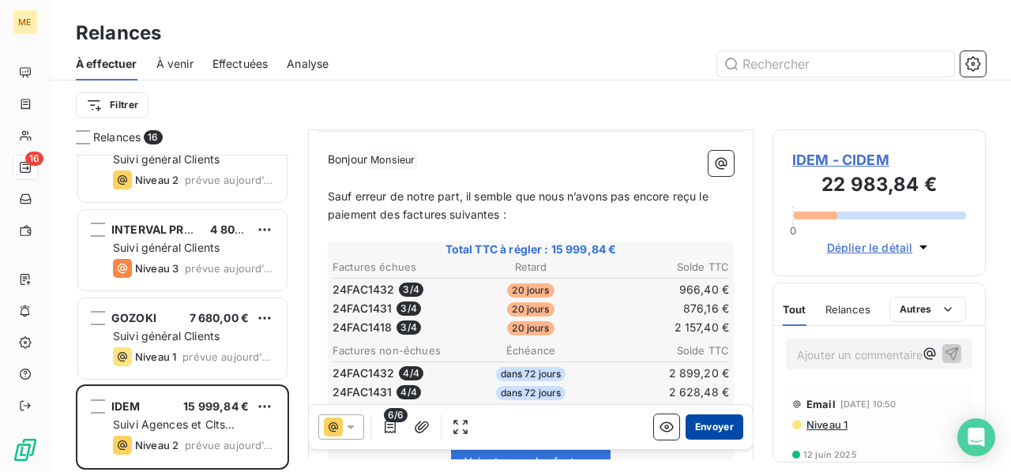
click at [705, 427] on button "Envoyer" at bounding box center [715, 427] width 58 height 25
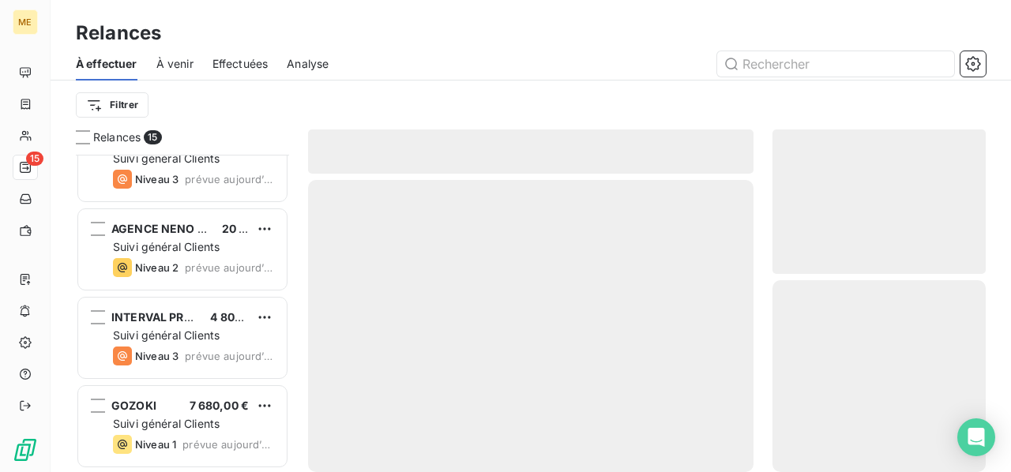
scroll to position [1010, 0]
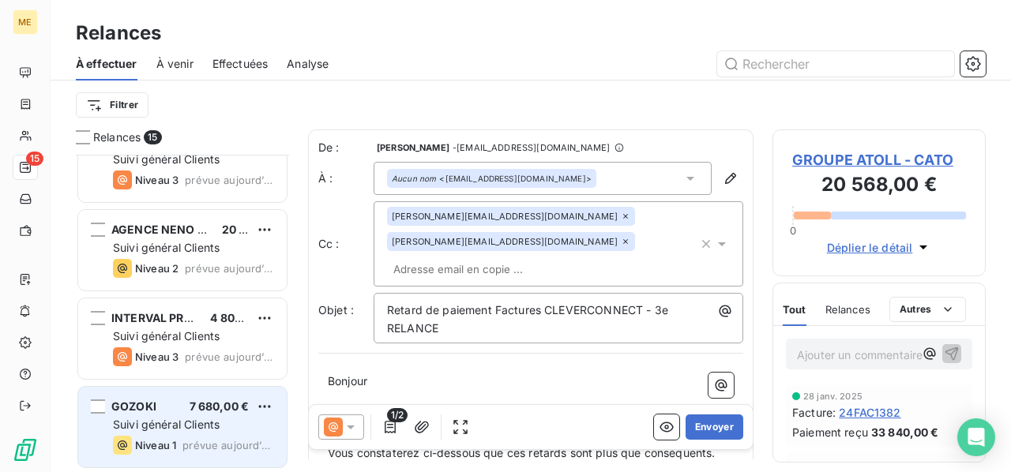
click at [160, 423] on span "Suivi général Clients" at bounding box center [166, 424] width 107 height 13
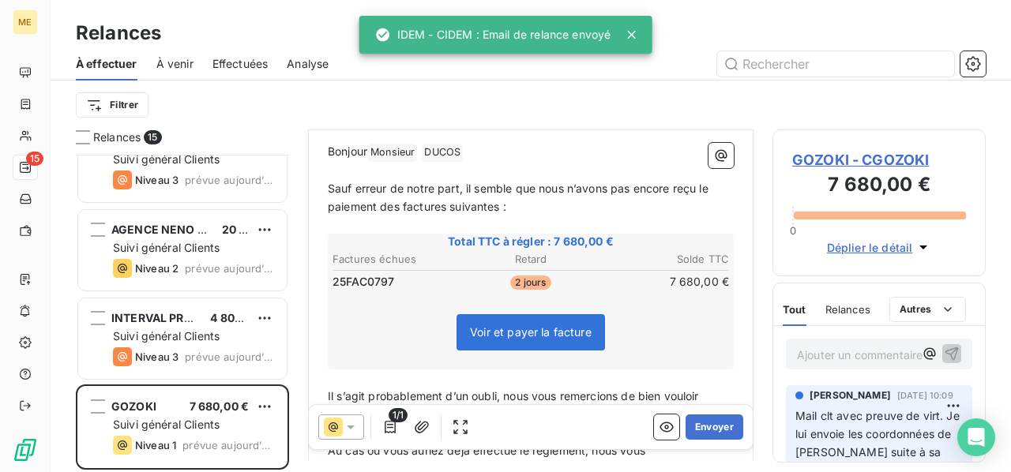
scroll to position [239, 0]
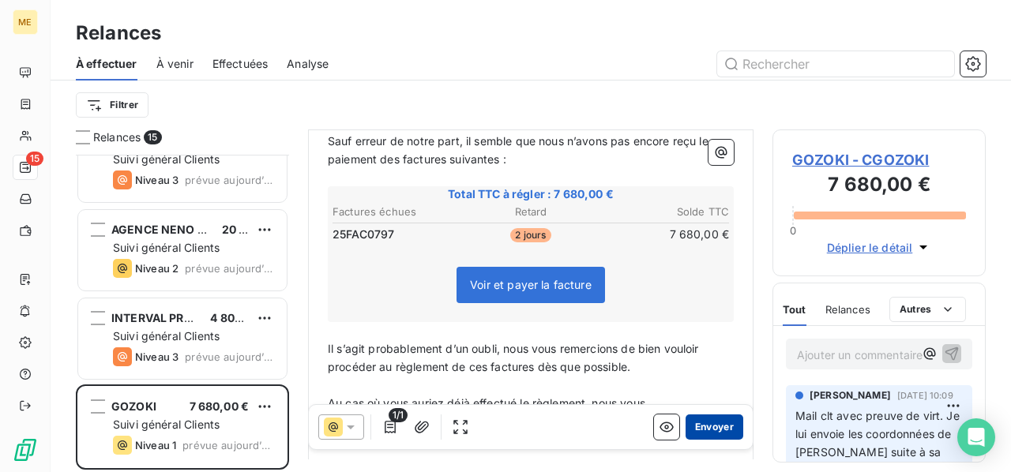
click at [697, 427] on button "Envoyer" at bounding box center [715, 427] width 58 height 25
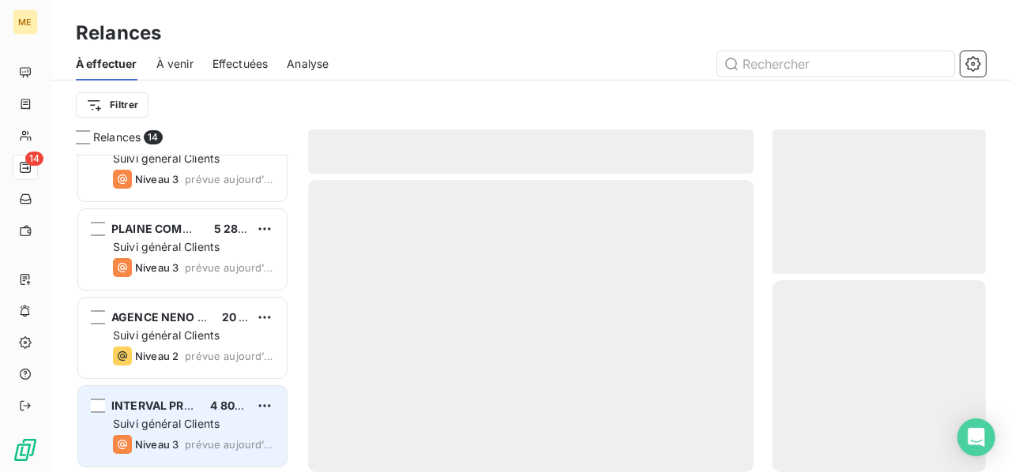
scroll to position [921, 0]
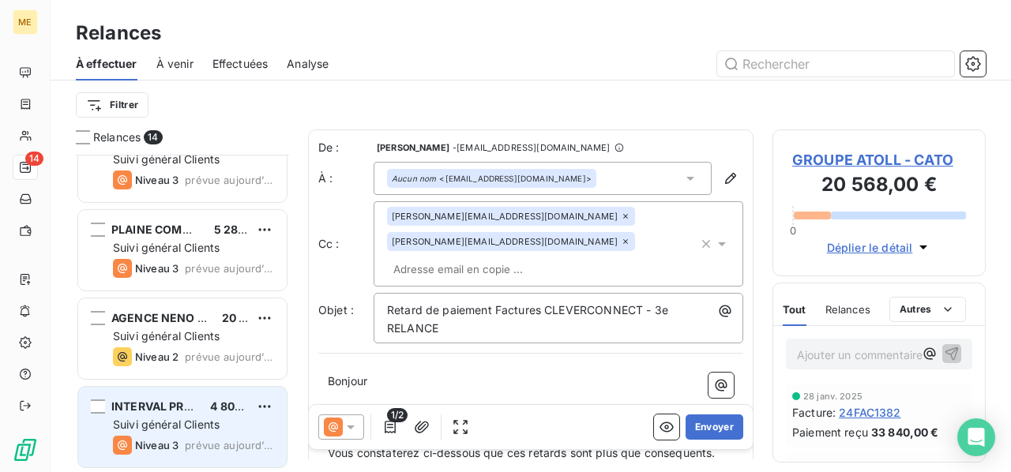
click at [185, 419] on span "Suivi général Clients" at bounding box center [166, 424] width 107 height 13
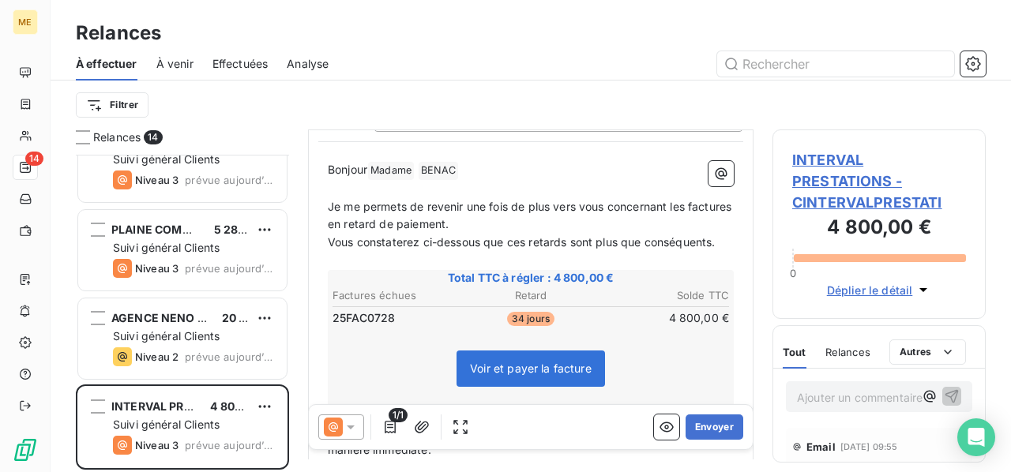
scroll to position [237, 0]
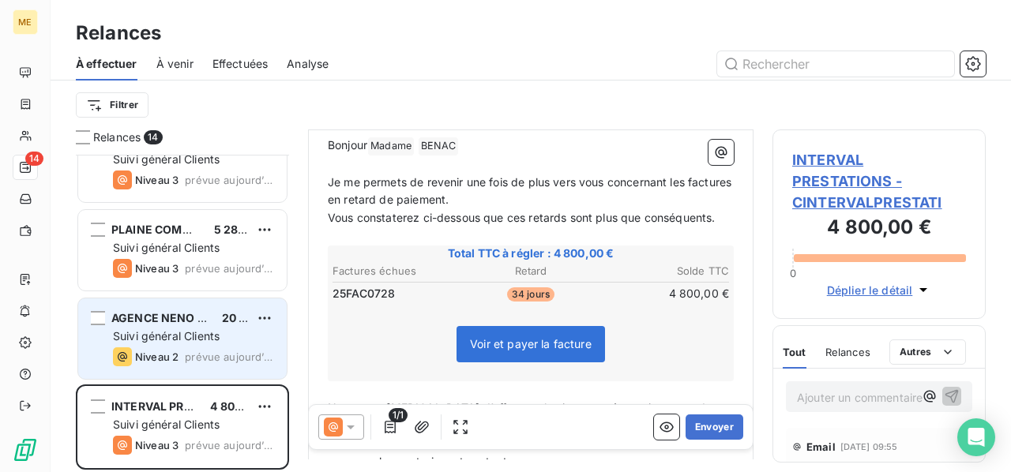
click at [174, 325] on div "AGENCE NENO - DIALOGUES ET SOLUTIONS" at bounding box center [160, 318] width 98 height 16
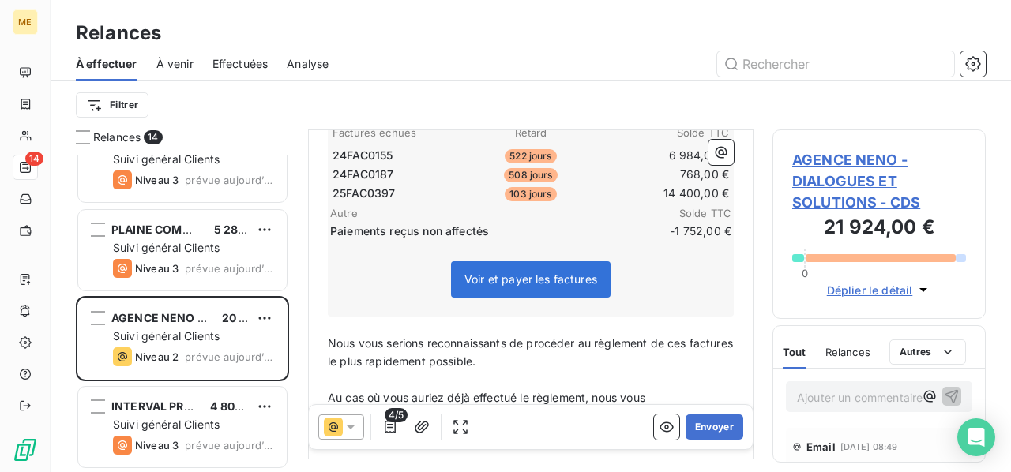
scroll to position [318, 0]
click at [702, 426] on button "Envoyer" at bounding box center [715, 427] width 58 height 25
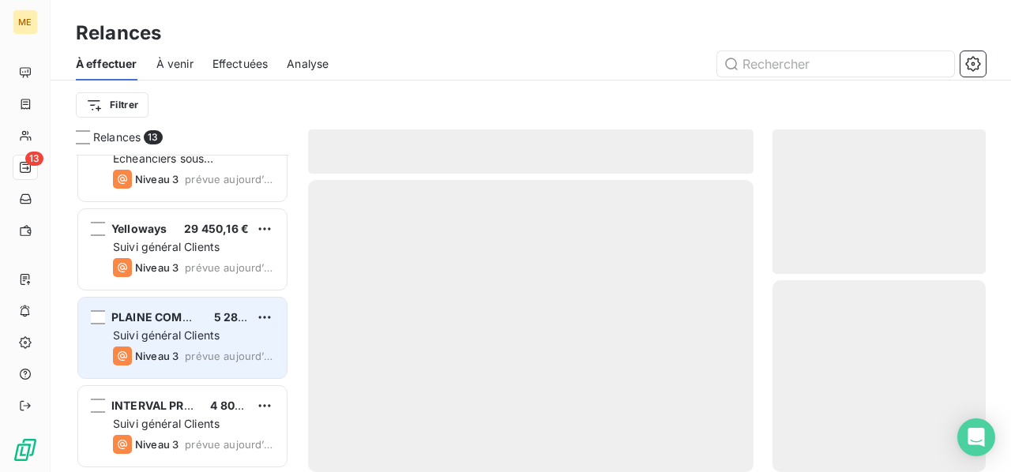
scroll to position [833, 0]
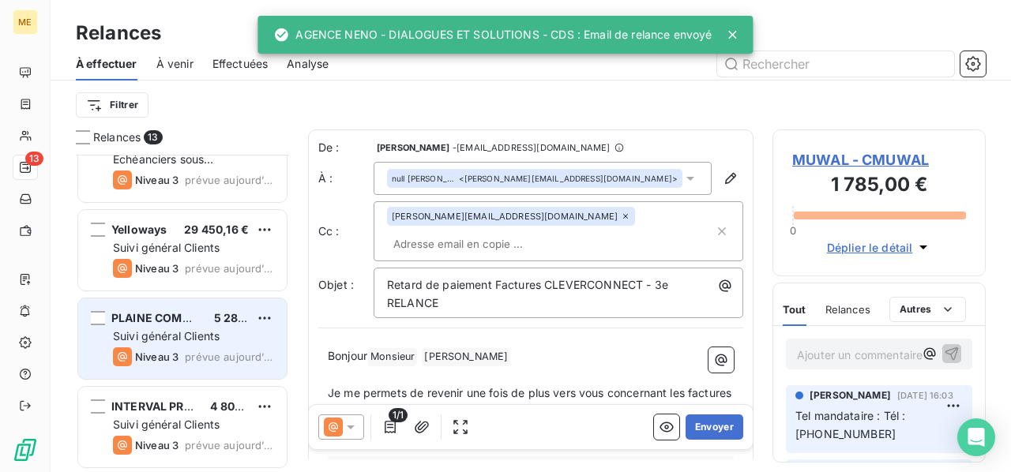
click at [145, 333] on span "Suivi général Clients" at bounding box center [166, 335] width 107 height 13
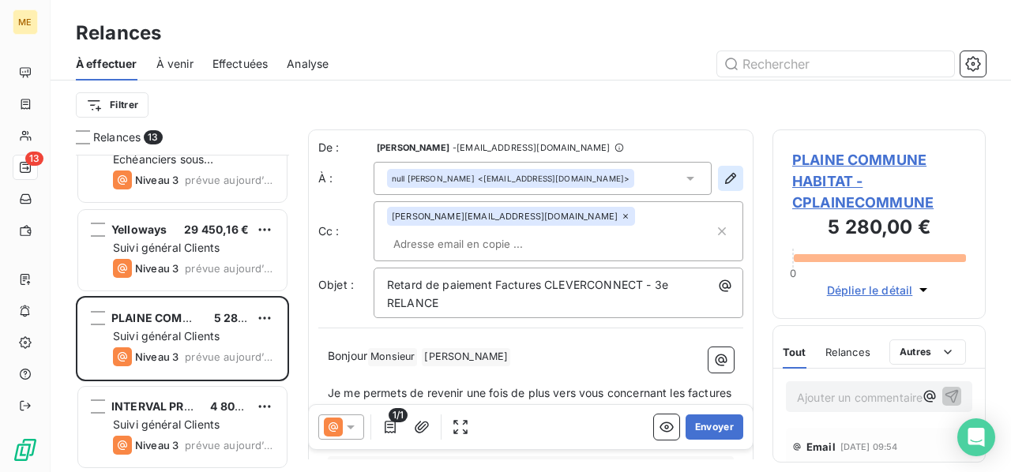
click at [723, 178] on icon "button" at bounding box center [731, 179] width 16 height 16
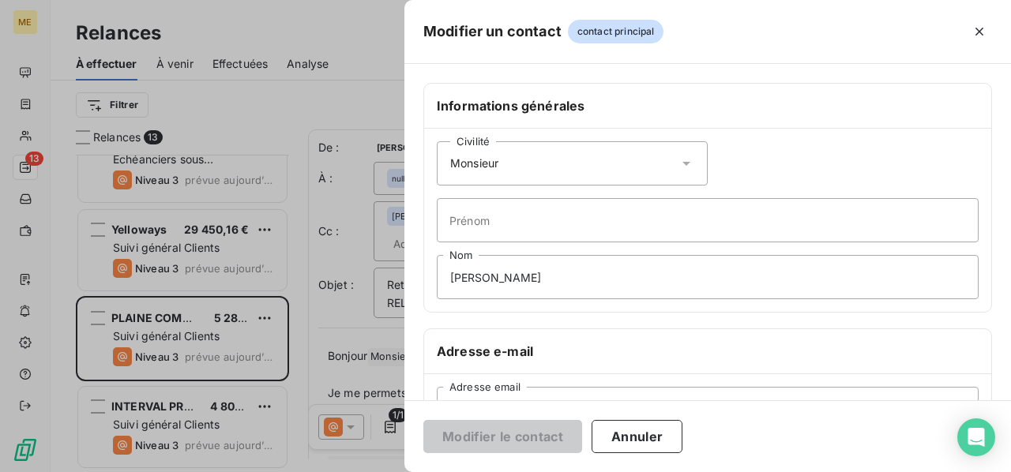
click at [680, 159] on icon at bounding box center [687, 164] width 16 height 16
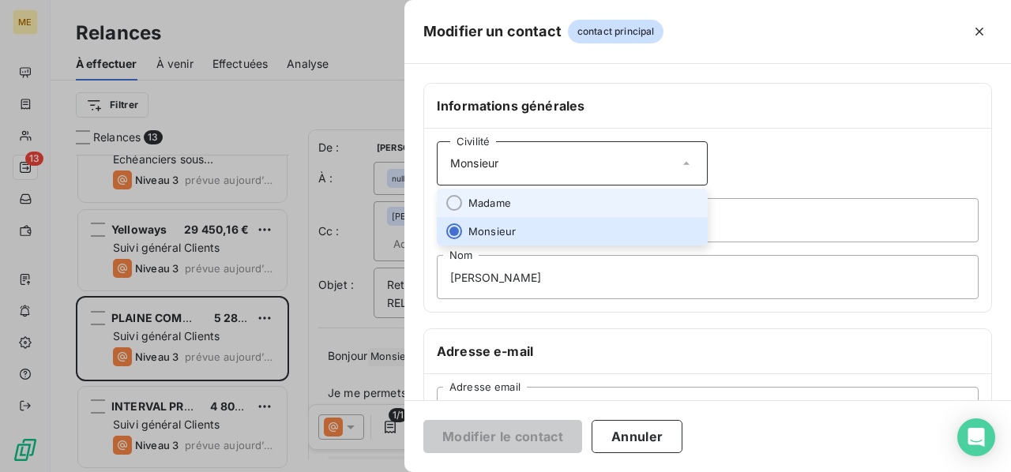
click at [619, 197] on li "Madame" at bounding box center [572, 203] width 271 height 28
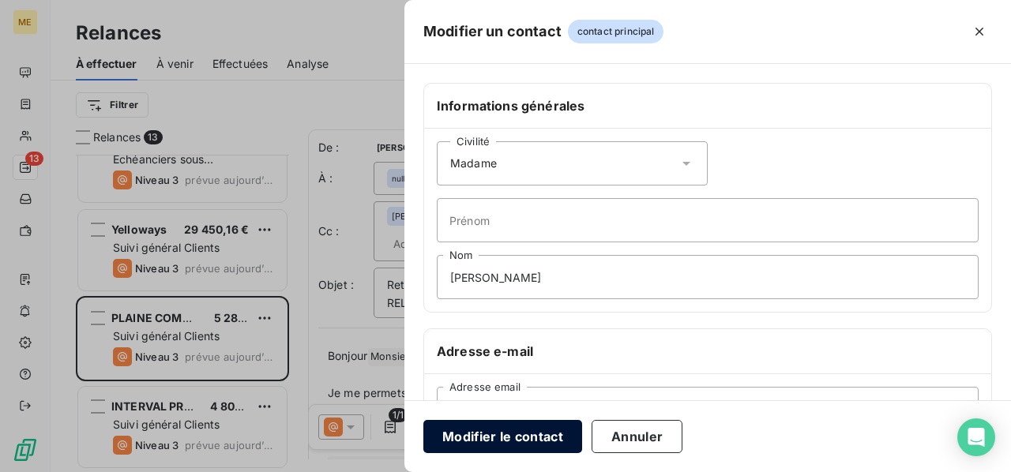
click at [520, 437] on button "Modifier le contact" at bounding box center [502, 436] width 159 height 33
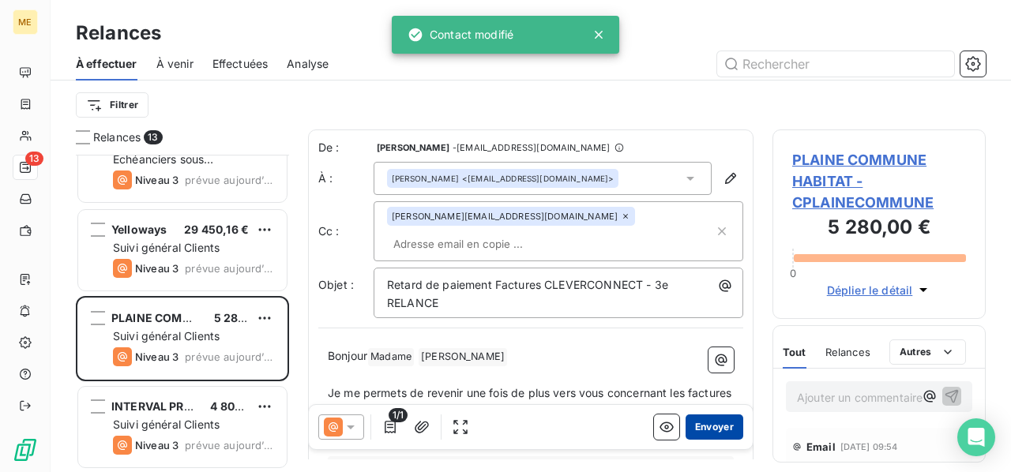
click at [702, 427] on button "Envoyer" at bounding box center [715, 427] width 58 height 25
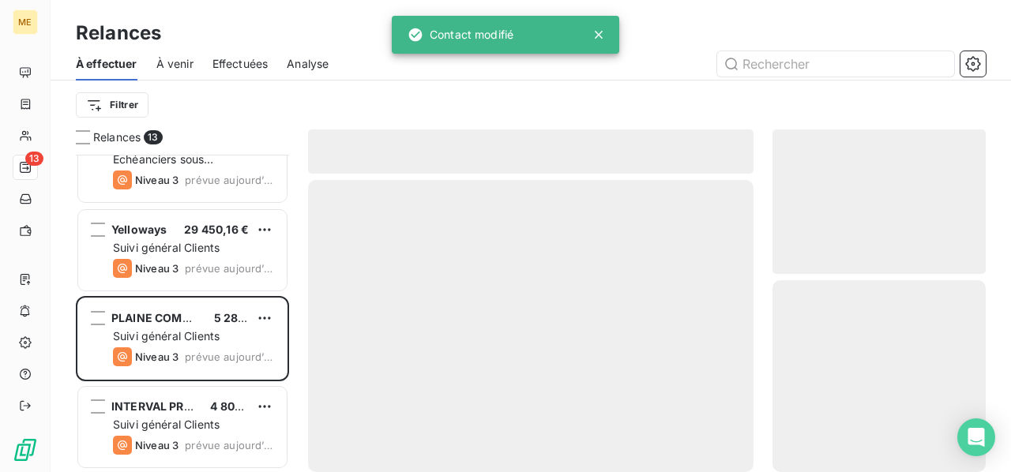
scroll to position [744, 0]
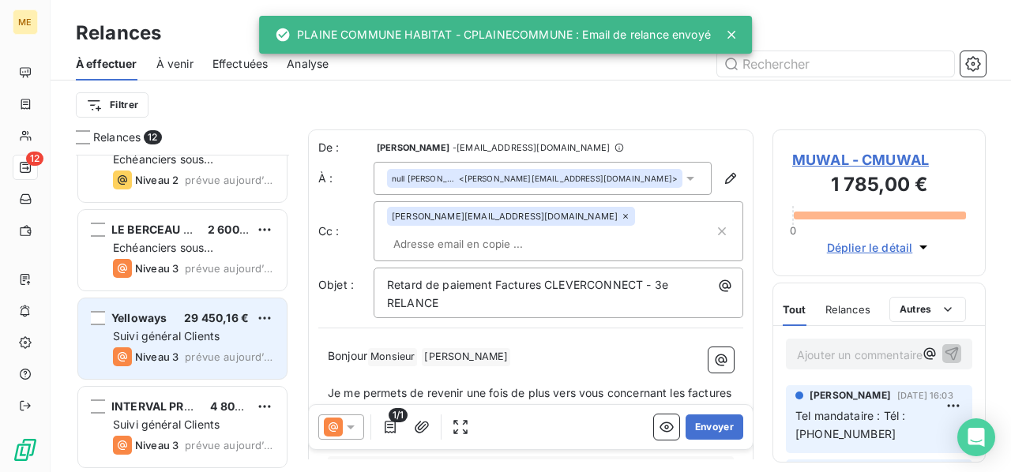
click at [207, 344] on div "Yelloways 29 450,16 € Suivi général Clients Niveau 3 prévue [DATE]" at bounding box center [182, 339] width 209 height 81
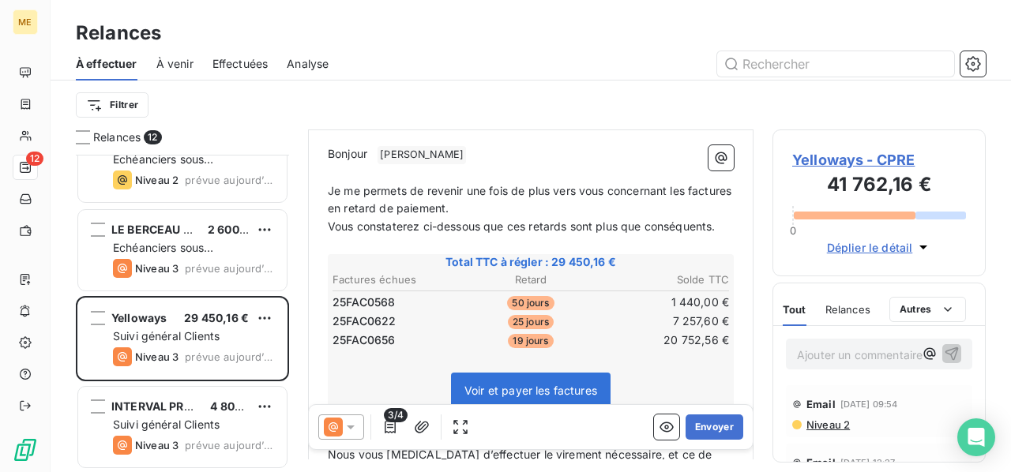
scroll to position [395, 0]
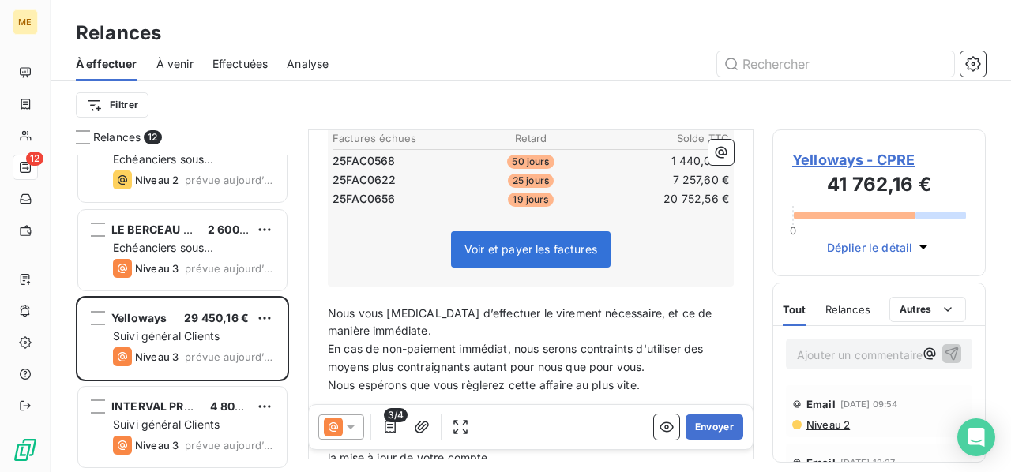
click at [352, 424] on icon at bounding box center [351, 427] width 16 height 16
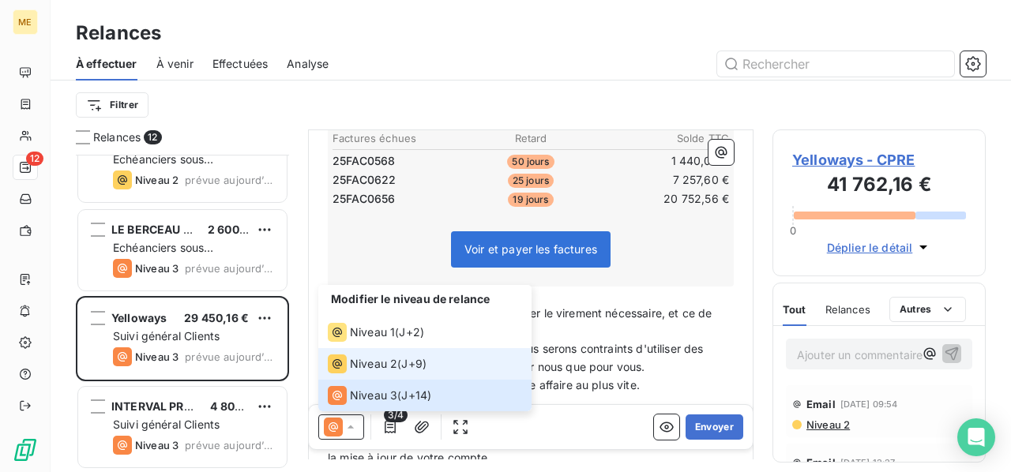
click at [378, 366] on span "Niveau 2" at bounding box center [373, 364] width 47 height 16
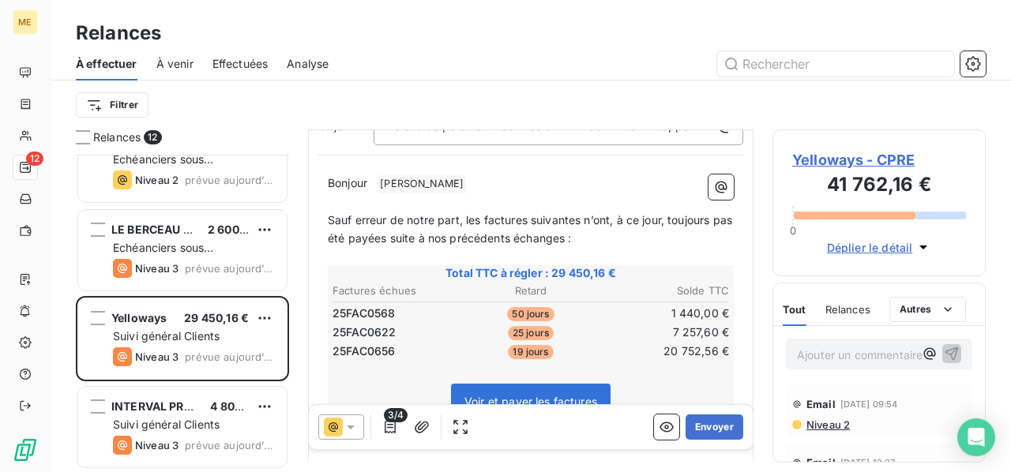
scroll to position [239, 0]
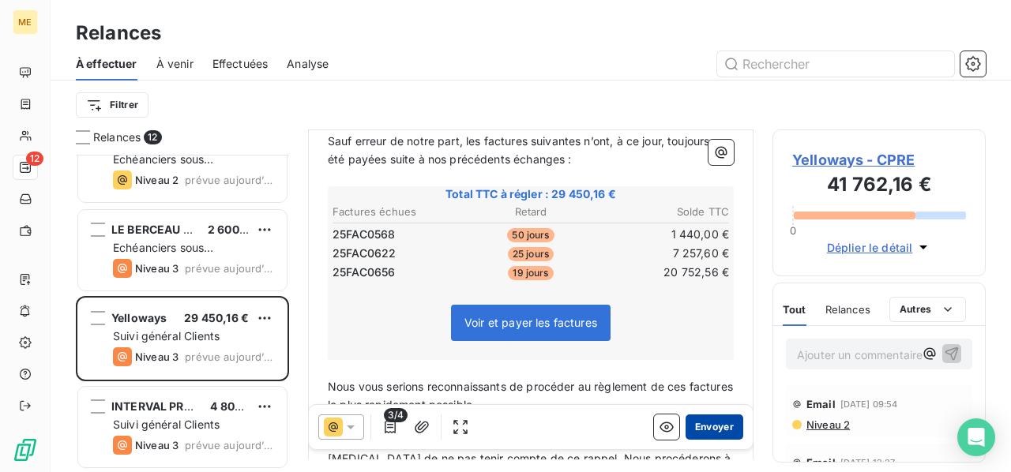
click at [713, 423] on button "Envoyer" at bounding box center [715, 427] width 58 height 25
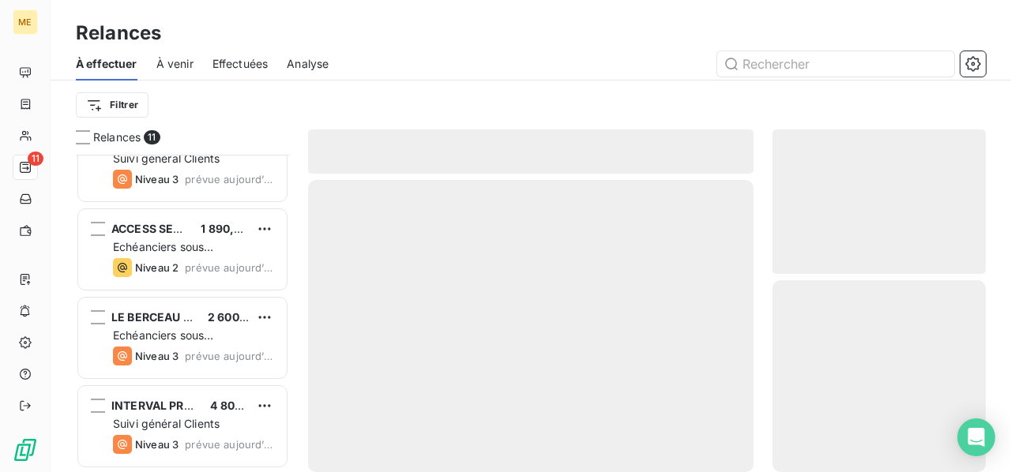
scroll to position [656, 0]
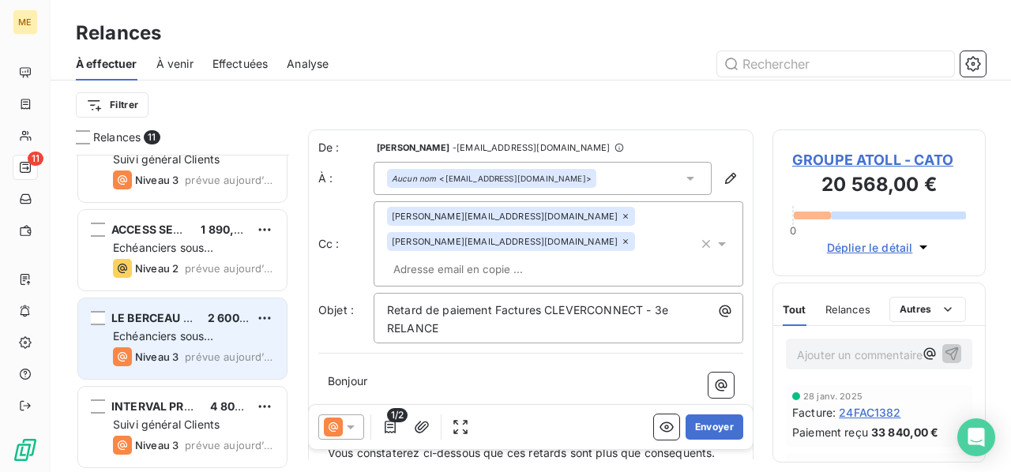
click at [168, 342] on div "Echéanciers sous prélèvements" at bounding box center [193, 337] width 161 height 16
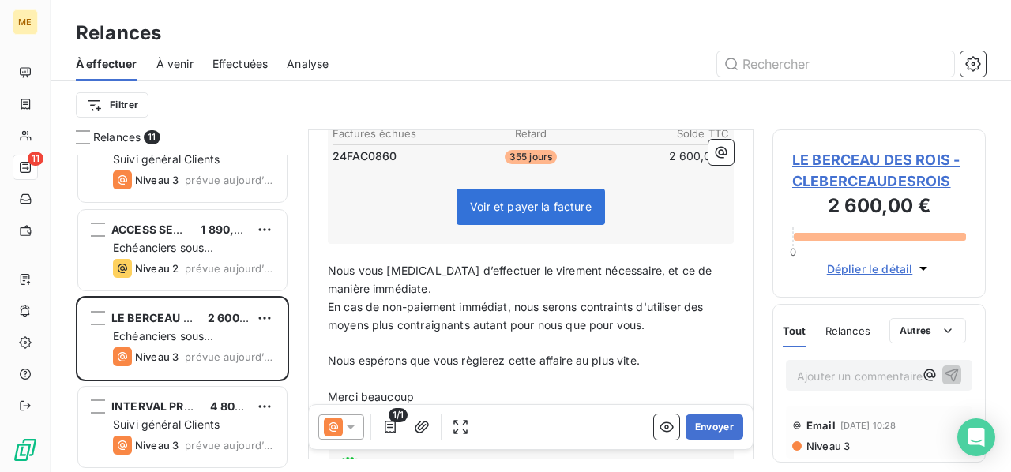
scroll to position [316, 0]
click at [700, 430] on button "Envoyer" at bounding box center [715, 427] width 58 height 25
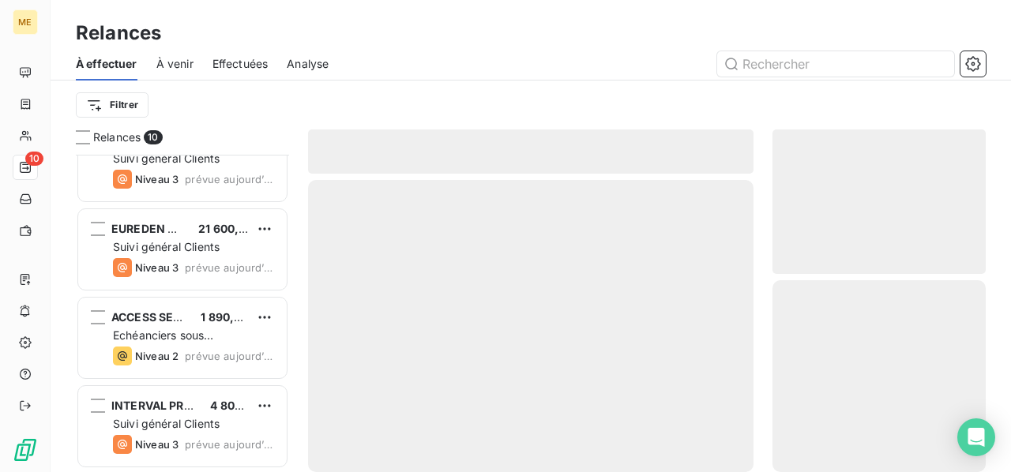
scroll to position [567, 0]
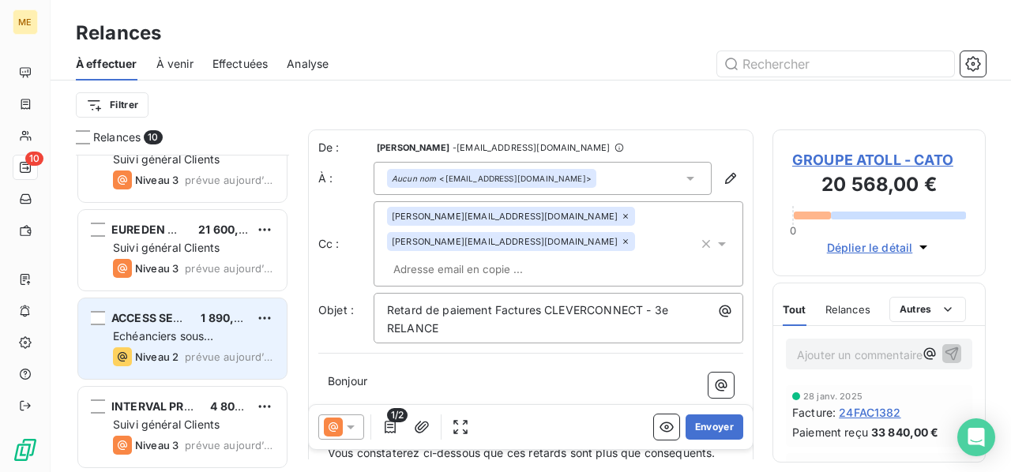
click at [156, 334] on span "Echéanciers sous prélèvements" at bounding box center [163, 343] width 100 height 29
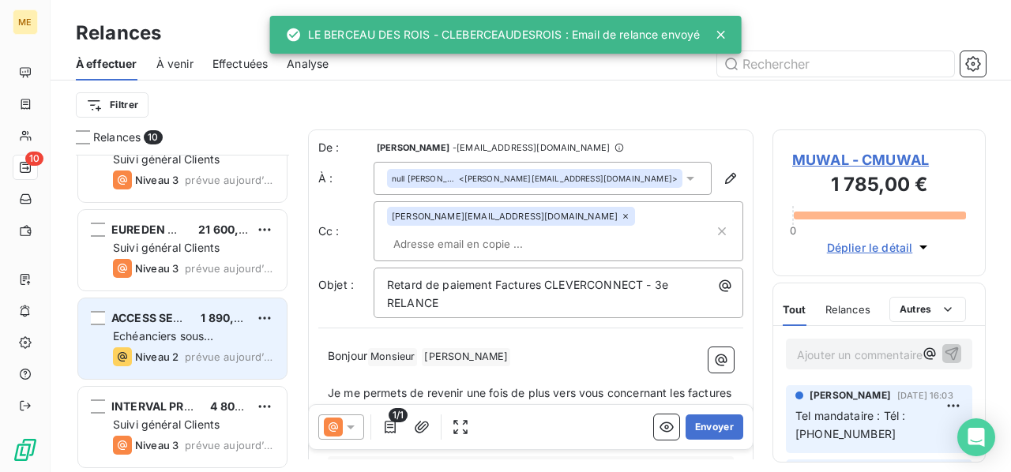
click at [137, 331] on span "Echéanciers sous prélèvements" at bounding box center [163, 343] width 100 height 29
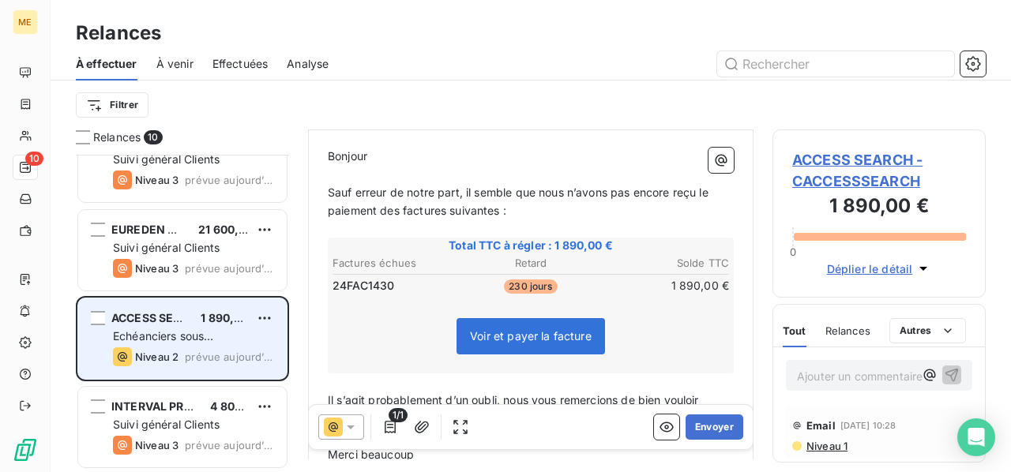
scroll to position [488, 0]
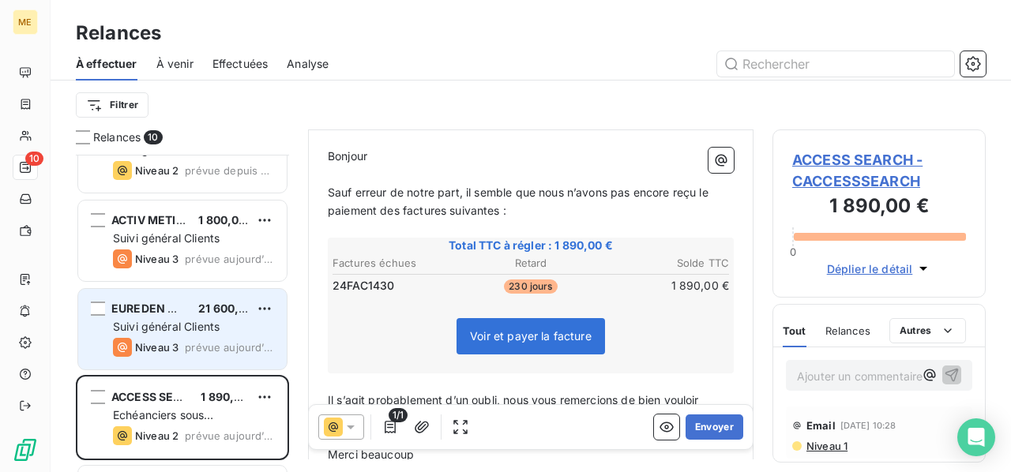
click at [201, 315] on div "21 600,00 €" at bounding box center [223, 309] width 51 height 16
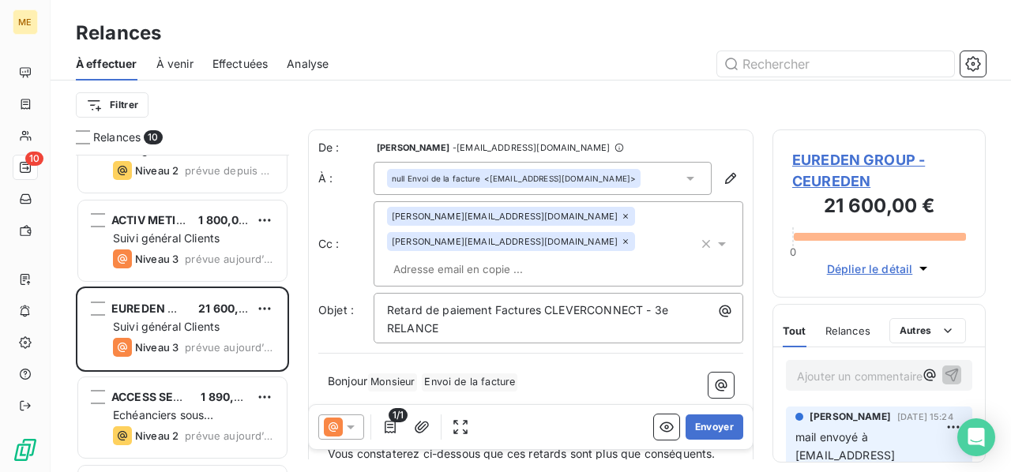
scroll to position [79, 0]
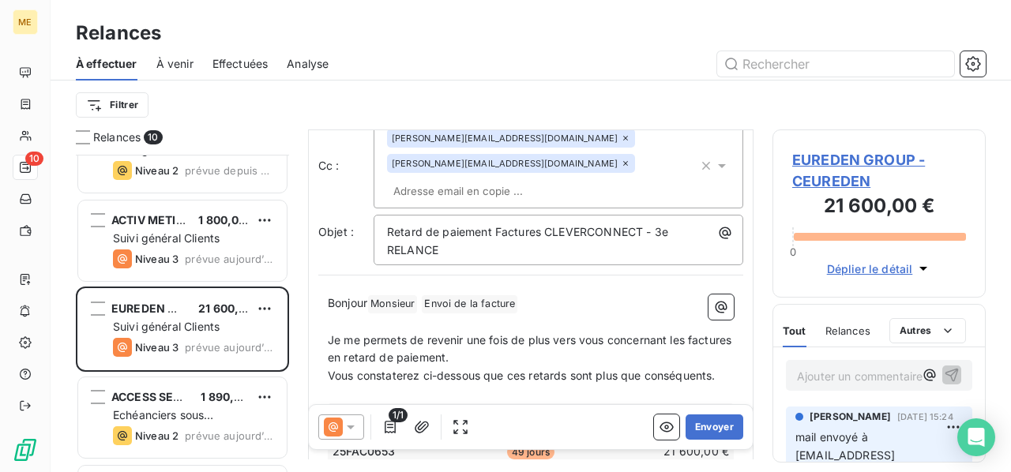
click at [887, 157] on span "EUREDEN GROUP - CEUREDEN" at bounding box center [879, 170] width 174 height 43
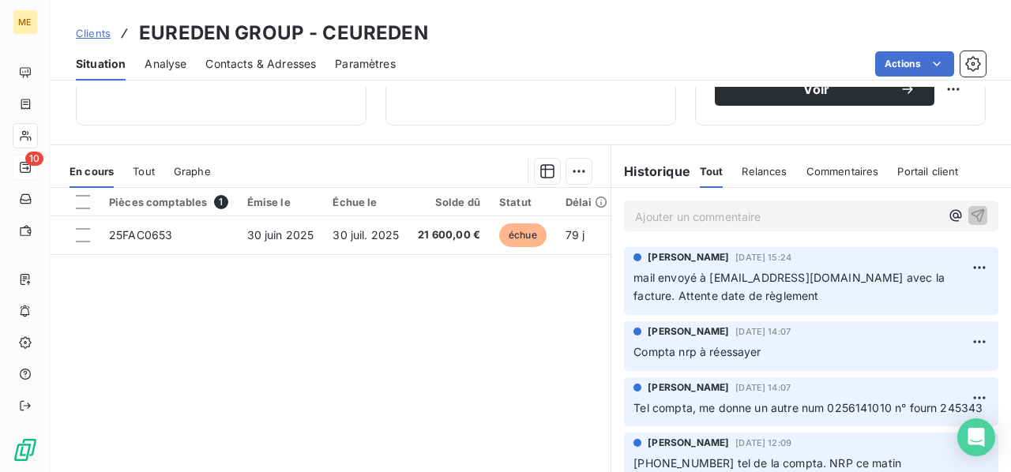
scroll to position [316, 0]
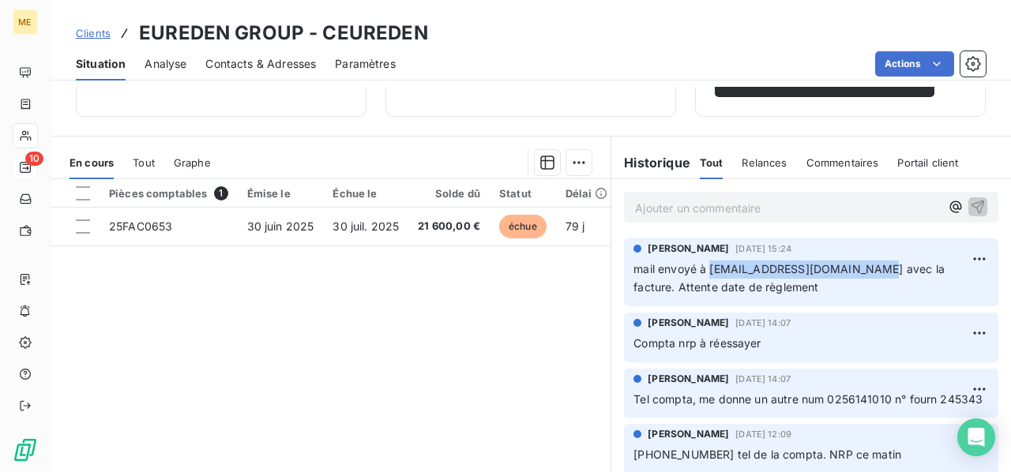
drag, startPoint x: 867, startPoint y: 269, endPoint x: 703, endPoint y: 269, distance: 164.3
click at [703, 269] on span "mail envoyé à [EMAIL_ADDRESS][DOMAIN_NAME] avec la facture. Attente date de règ…" at bounding box center [791, 278] width 314 height 32
copy span "[EMAIL_ADDRESS][DOMAIN_NAME]"
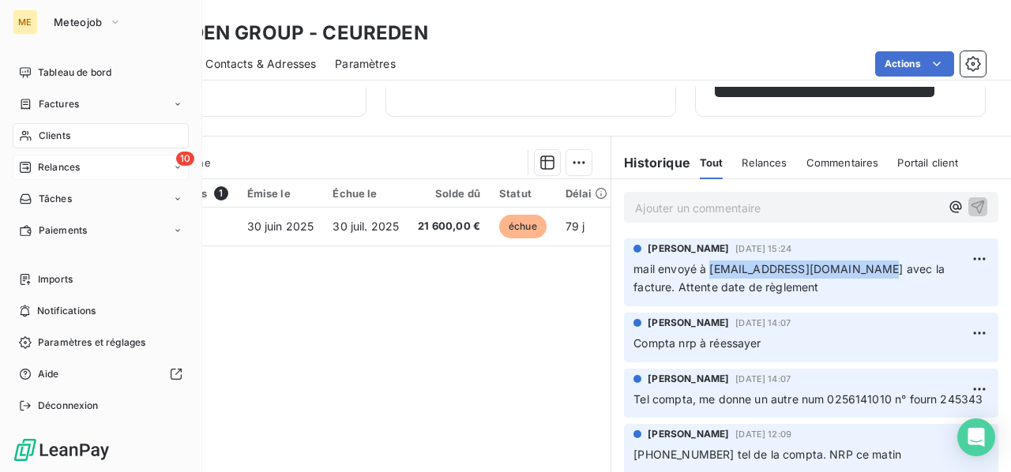
click at [69, 170] on span "Relances" at bounding box center [59, 167] width 42 height 14
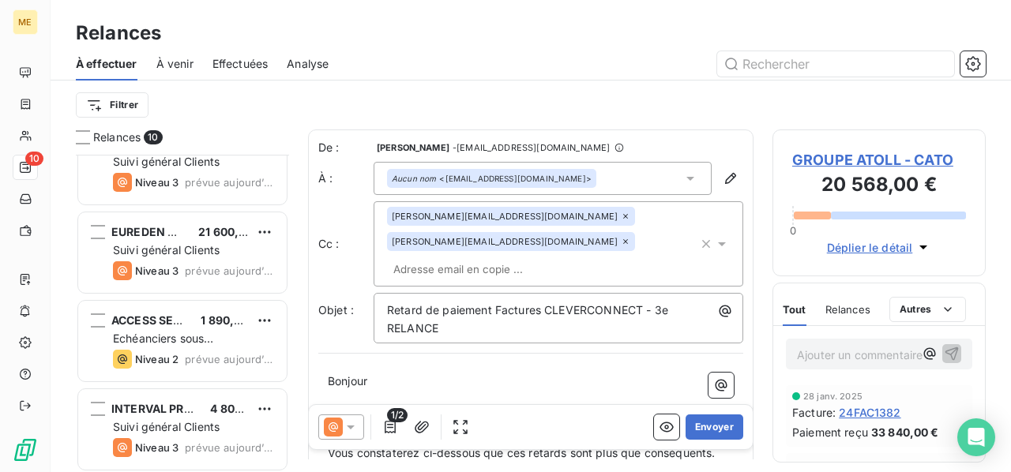
scroll to position [567, 0]
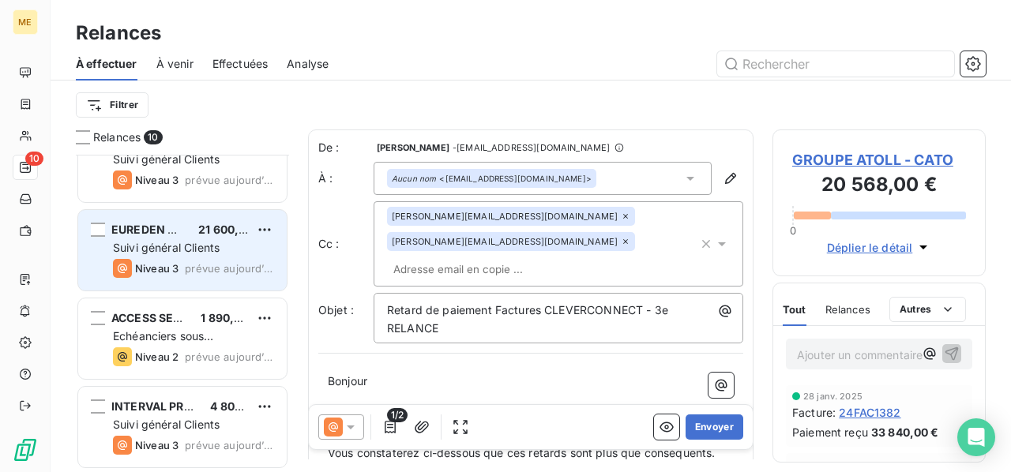
click at [185, 256] on div "EUREDEN GROUP 21 600,00 € Suivi général Clients Niveau 3 prévue [DATE]" at bounding box center [182, 250] width 209 height 81
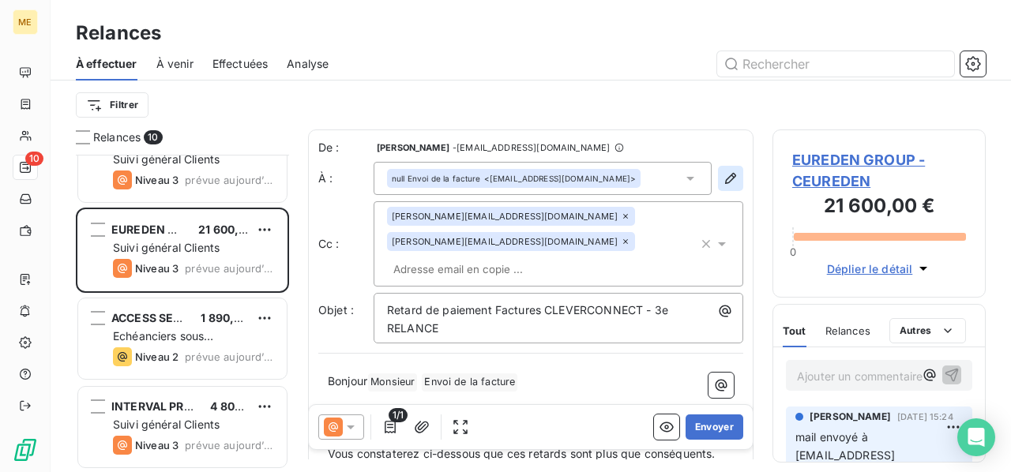
click at [723, 182] on icon "button" at bounding box center [731, 179] width 16 height 16
type input "Envoi de la facture"
type input "[EMAIL_ADDRESS][DOMAIN_NAME]"
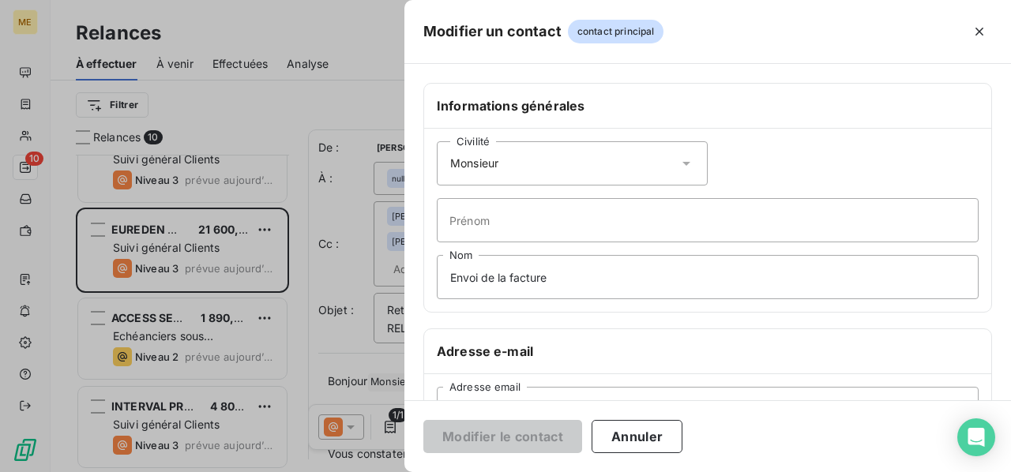
click at [679, 162] on icon at bounding box center [687, 164] width 16 height 16
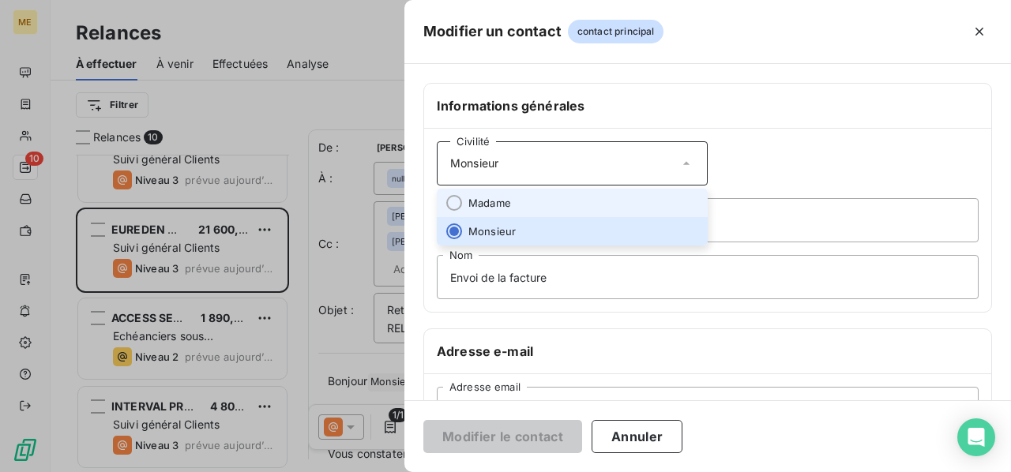
click at [624, 196] on li "Madame" at bounding box center [572, 203] width 271 height 28
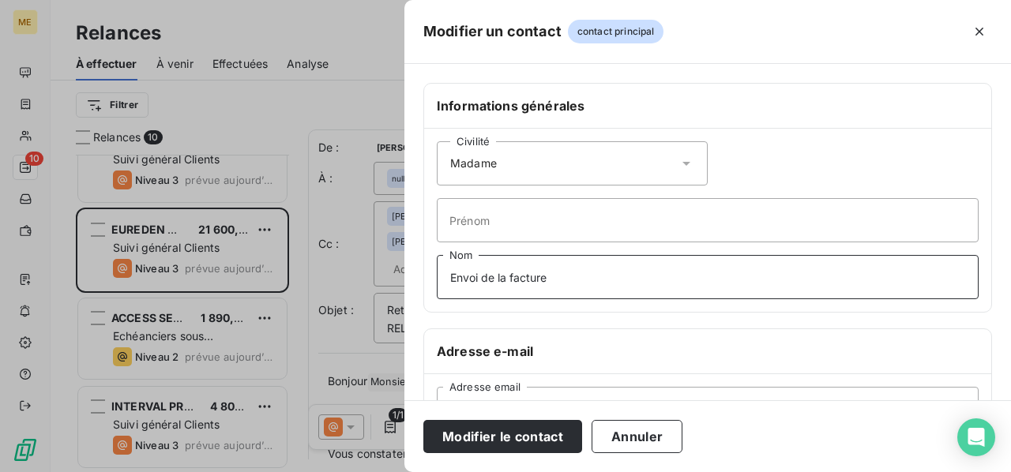
drag, startPoint x: 580, startPoint y: 280, endPoint x: 216, endPoint y: 280, distance: 363.4
click at [216, 472] on div "Modifier un contact contact principal Informations générales Civilité Madame Pr…" at bounding box center [505, 472] width 1011 height 0
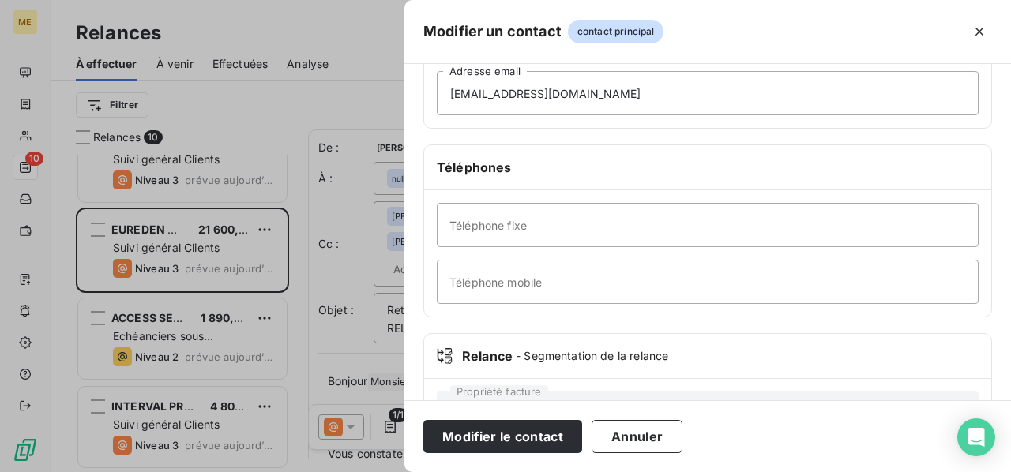
scroll to position [237, 0]
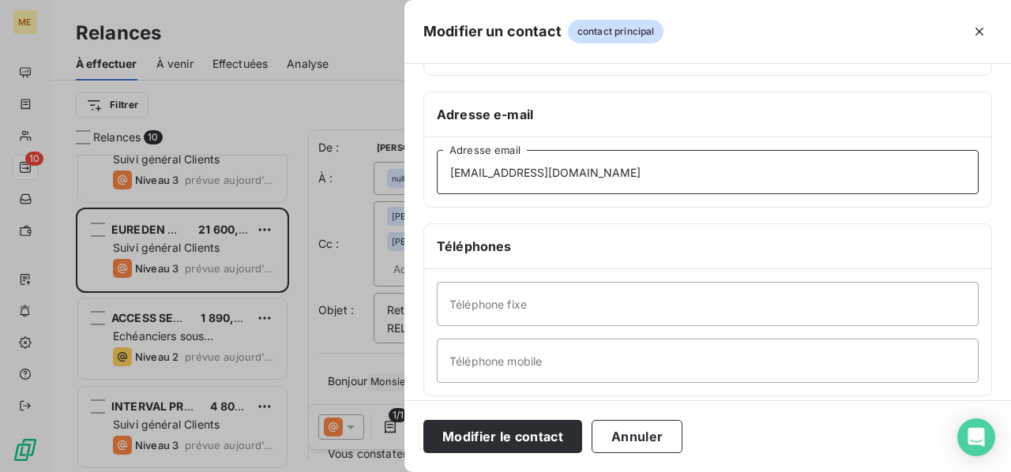
drag, startPoint x: 720, startPoint y: 170, endPoint x: 574, endPoint y: 197, distance: 148.7
click at [574, 197] on div "[EMAIL_ADDRESS][DOMAIN_NAME] Adresse email" at bounding box center [707, 172] width 567 height 70
click at [890, 170] on input "[EMAIL_ADDRESS][DOMAIN_NAME]" at bounding box center [708, 172] width 542 height 44
drag, startPoint x: 728, startPoint y: 167, endPoint x: 183, endPoint y: 195, distance: 545.8
click at [183, 472] on div "Modifier un contact contact principal Informations générales Civilité Madame Pr…" at bounding box center [505, 472] width 1011 height 0
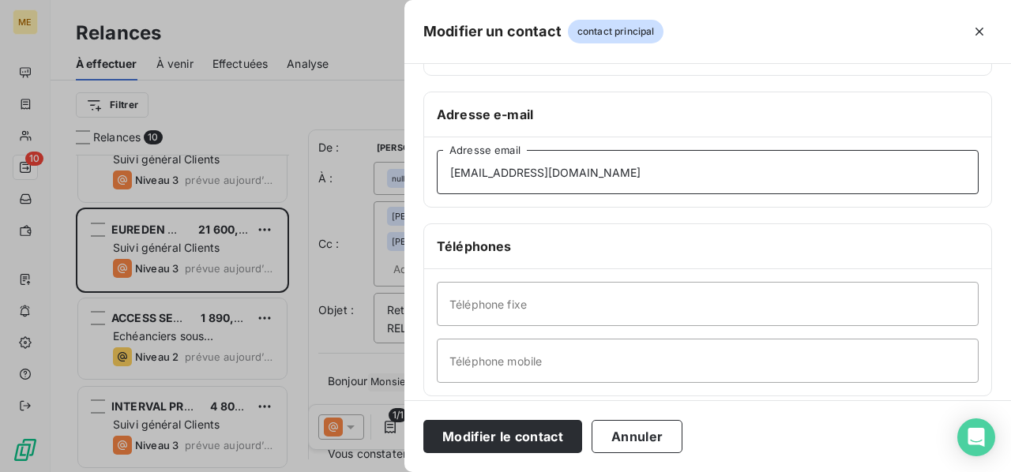
paste input "[EMAIL_ADDRESS][DOMAIN_NAME]"
type input "[EMAIL_ADDRESS][DOMAIN_NAME]"
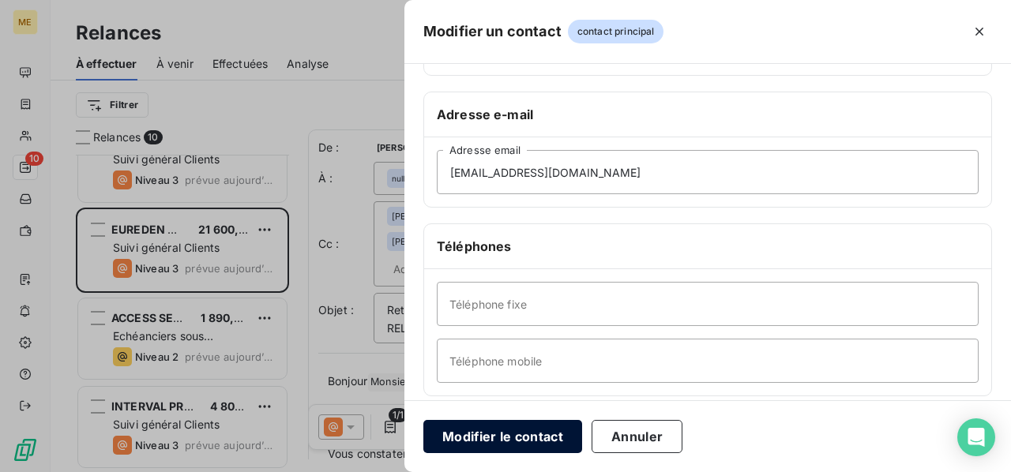
click at [501, 438] on button "Modifier le contact" at bounding box center [502, 436] width 159 height 33
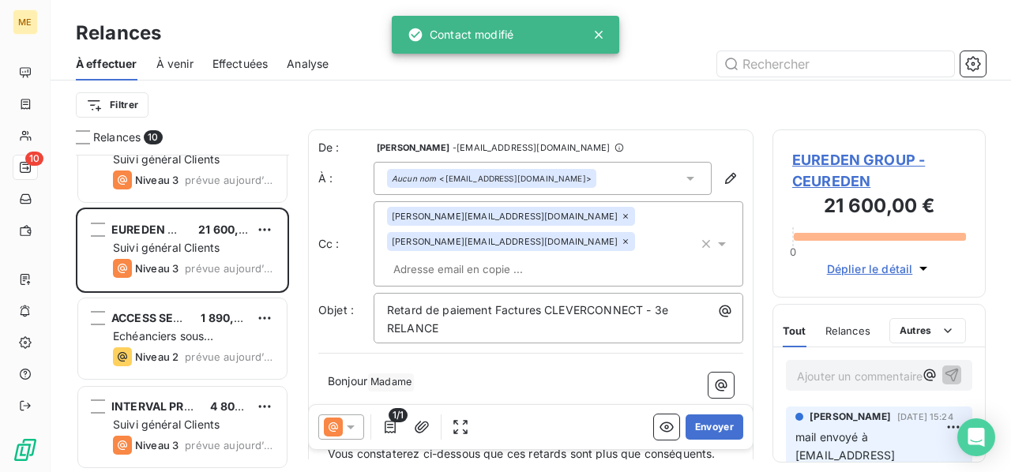
click at [621, 243] on icon at bounding box center [625, 241] width 9 height 9
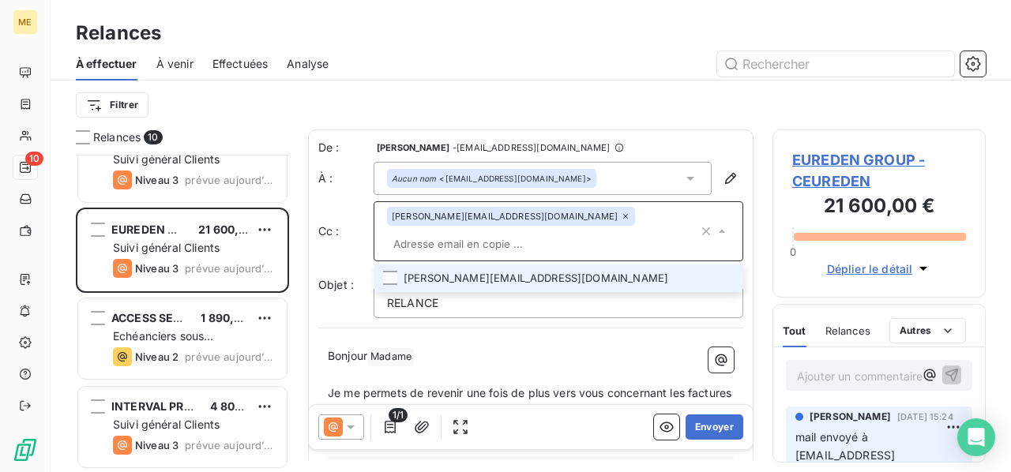
click at [346, 424] on icon at bounding box center [351, 427] width 16 height 16
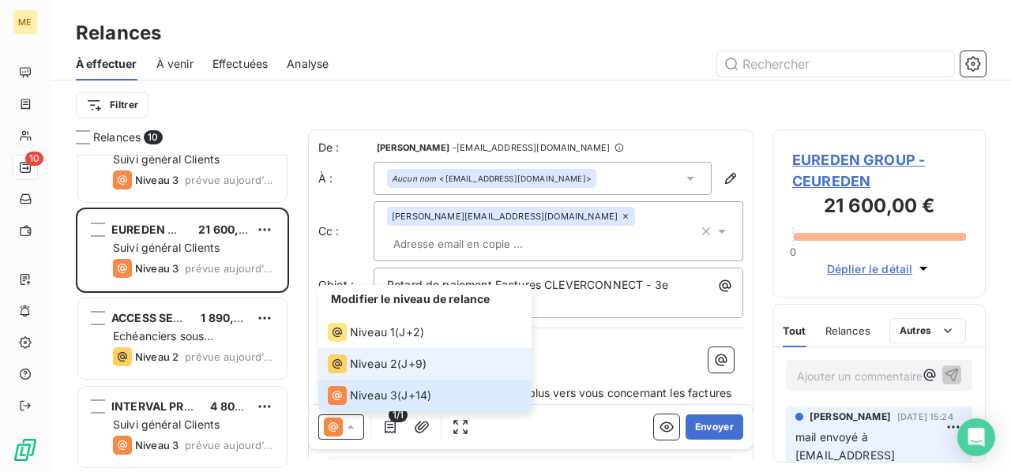
click at [386, 373] on div "Niveau 2" at bounding box center [363, 364] width 70 height 19
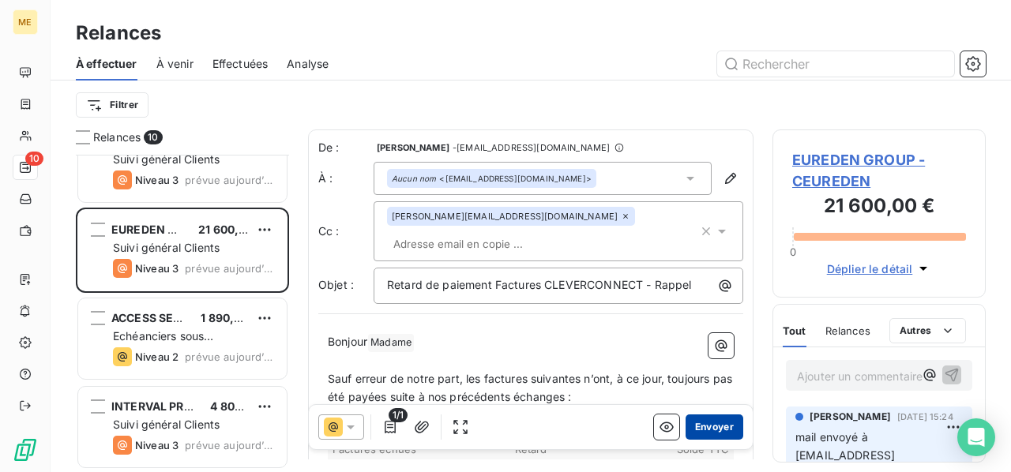
click at [709, 427] on button "Envoyer" at bounding box center [715, 427] width 58 height 25
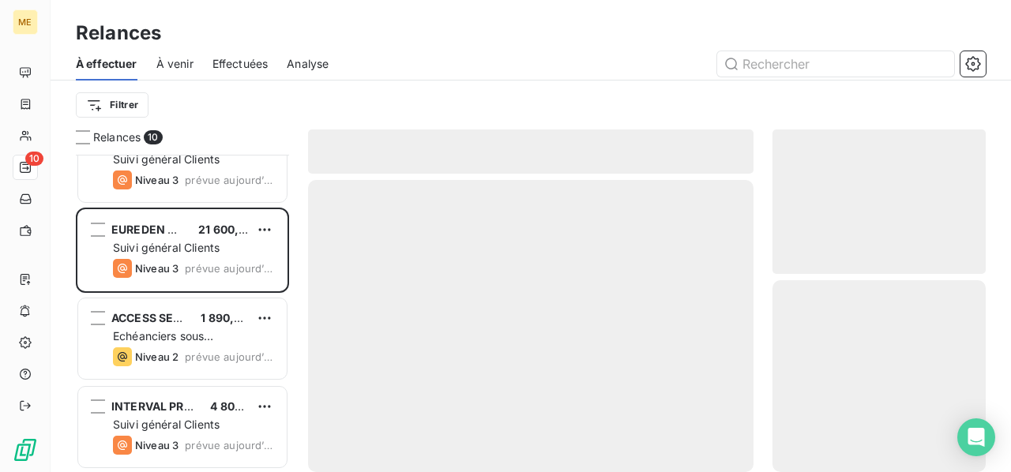
scroll to position [479, 0]
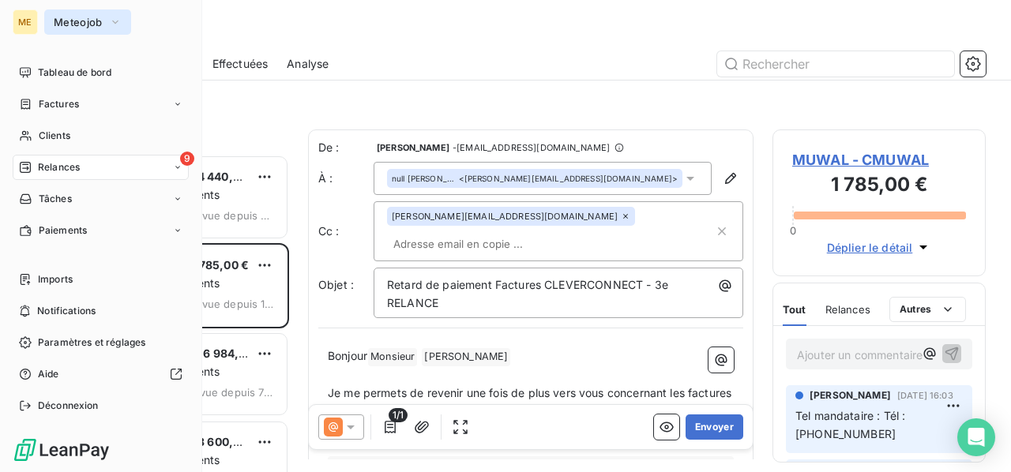
click at [91, 24] on span "Meteojob" at bounding box center [78, 22] width 49 height 13
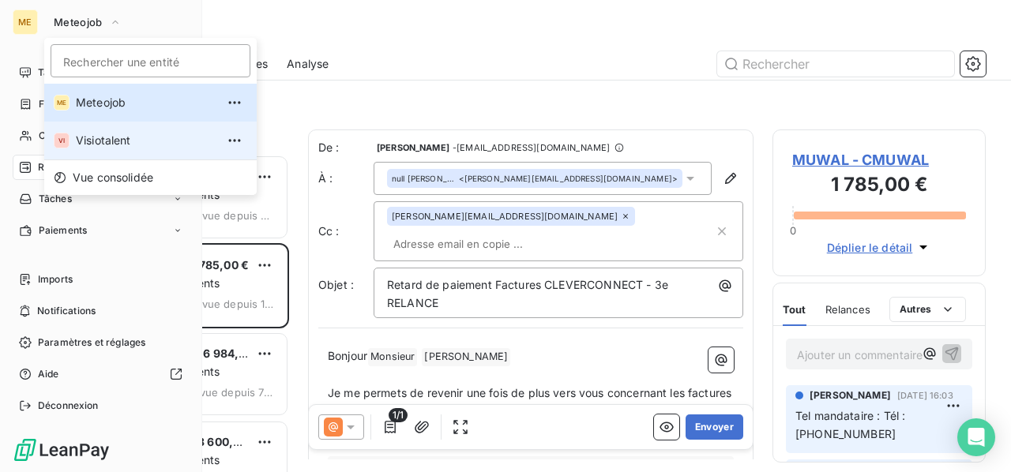
click at [107, 141] on span "Visiotalent" at bounding box center [146, 141] width 140 height 16
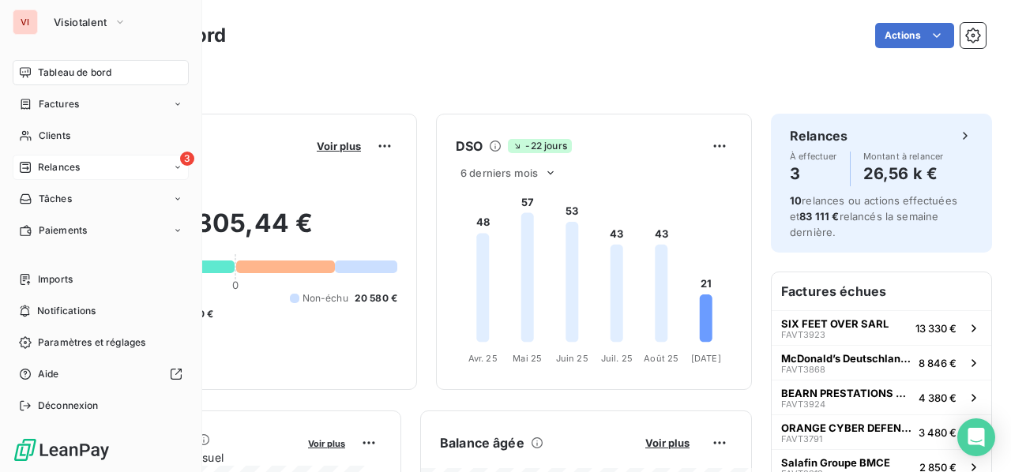
click at [81, 164] on div "3 Relances" at bounding box center [101, 167] width 176 height 25
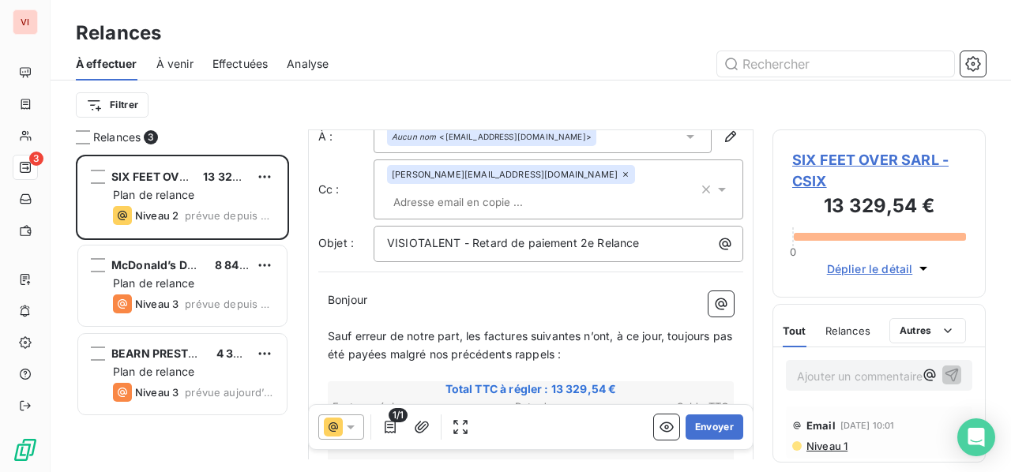
scroll to position [79, 0]
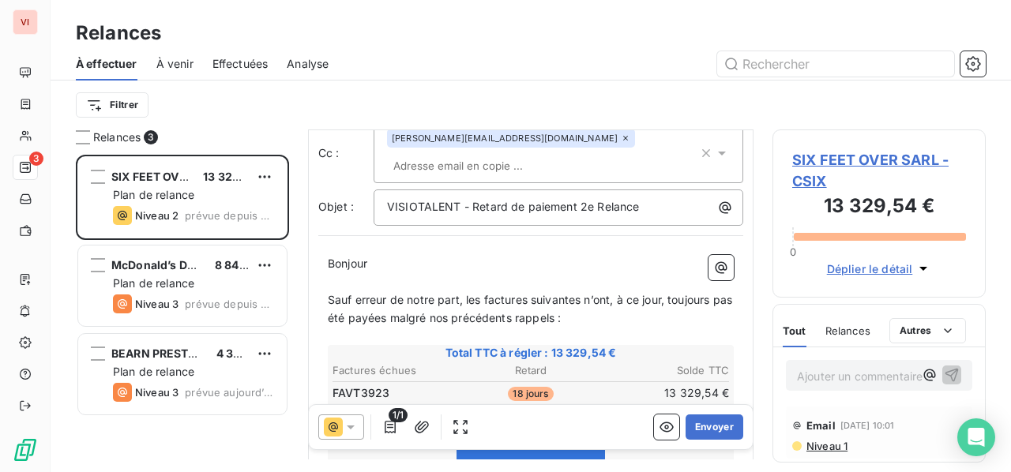
click at [350, 423] on icon at bounding box center [351, 427] width 16 height 16
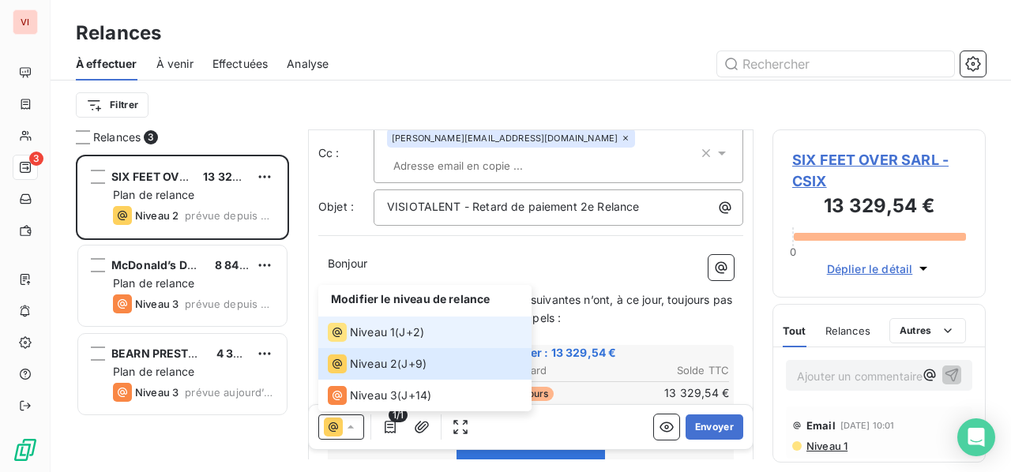
click at [386, 337] on span "Niveau 1" at bounding box center [372, 333] width 45 height 16
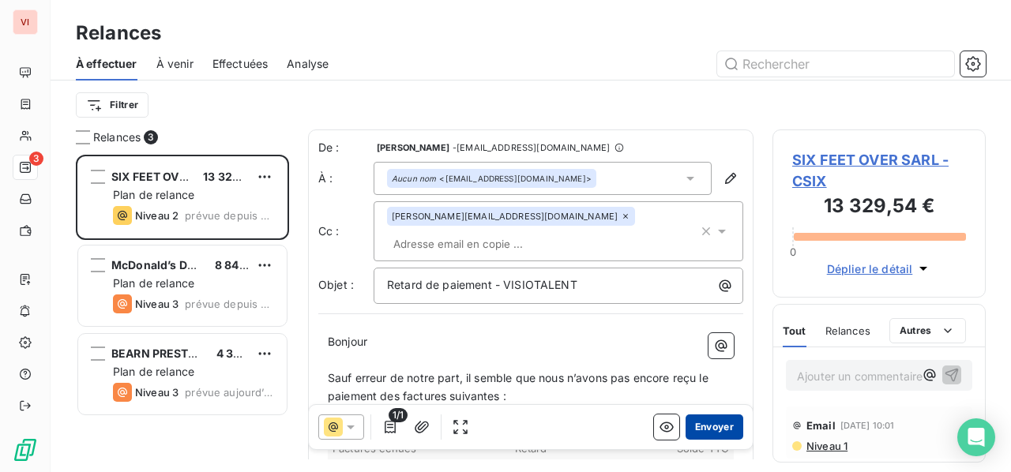
click at [709, 428] on button "Envoyer" at bounding box center [715, 427] width 58 height 25
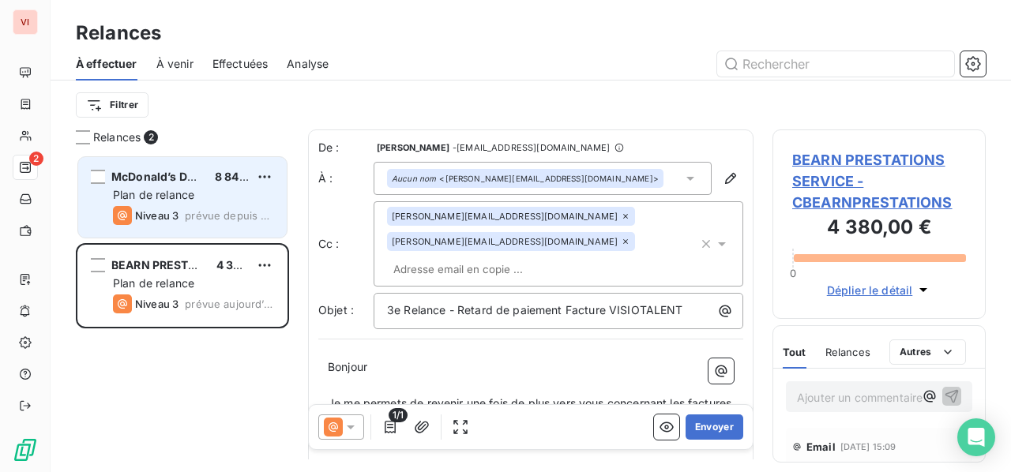
click at [232, 209] on span "prévue depuis hier" at bounding box center [229, 215] width 89 height 13
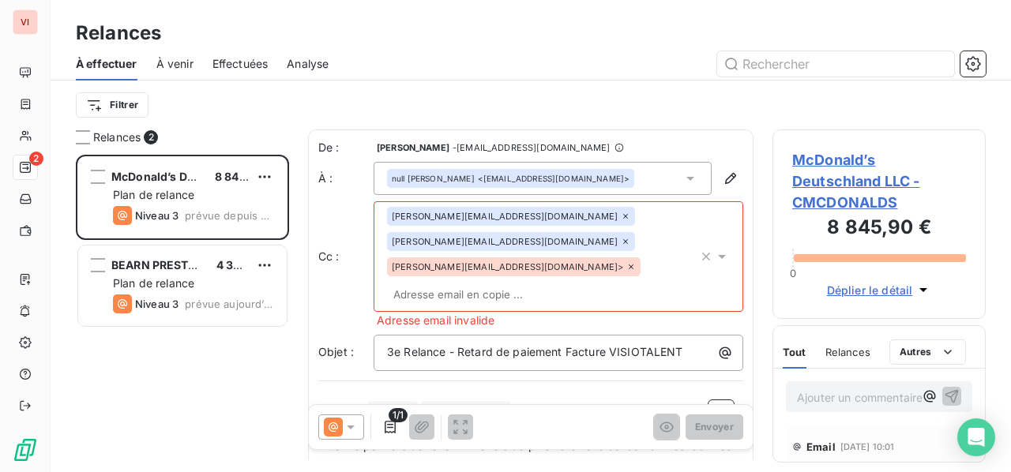
click at [506, 268] on div "[PERSON_NAME][EMAIL_ADDRESS][DOMAIN_NAME]>" at bounding box center [514, 267] width 254 height 19
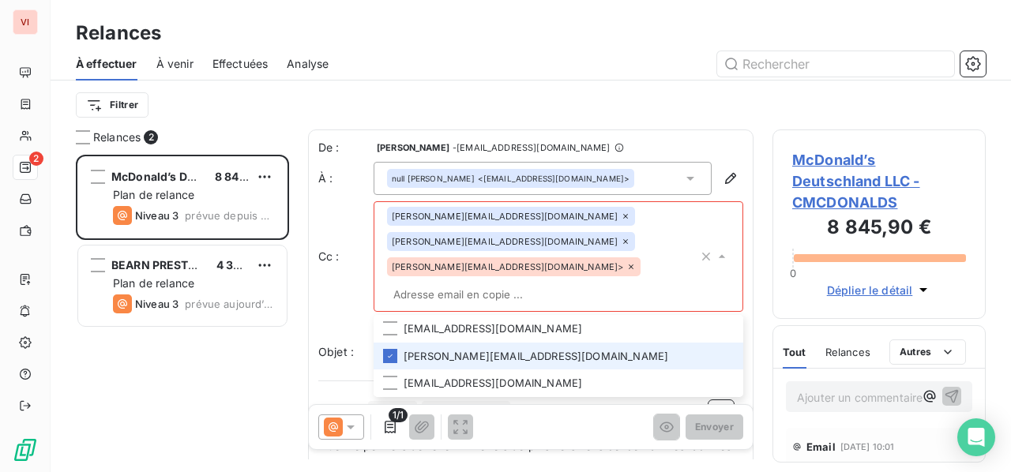
click at [626, 265] on icon at bounding box center [630, 266] width 9 height 9
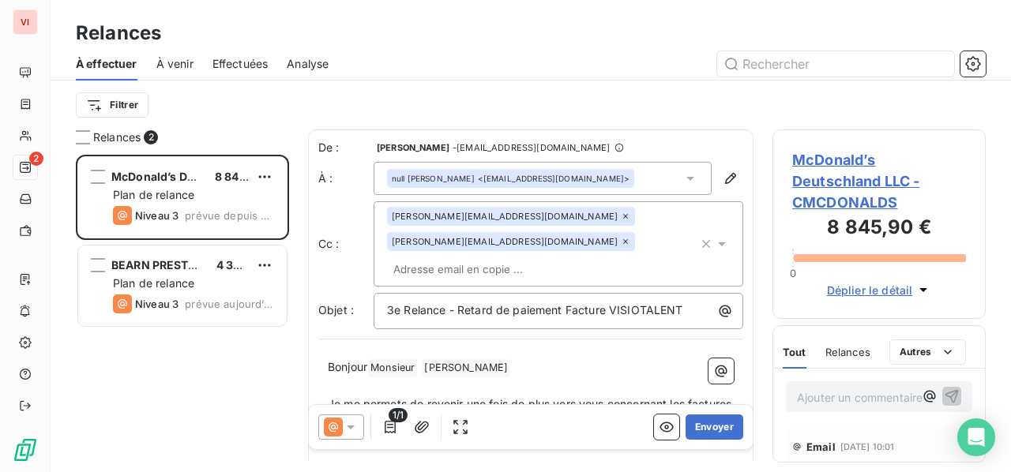
click at [515, 363] on p "Bonjour Monsieur ﻿ [PERSON_NAME] ﻿ ﻿" at bounding box center [531, 368] width 406 height 19
click at [705, 427] on button "Envoyer" at bounding box center [715, 427] width 58 height 25
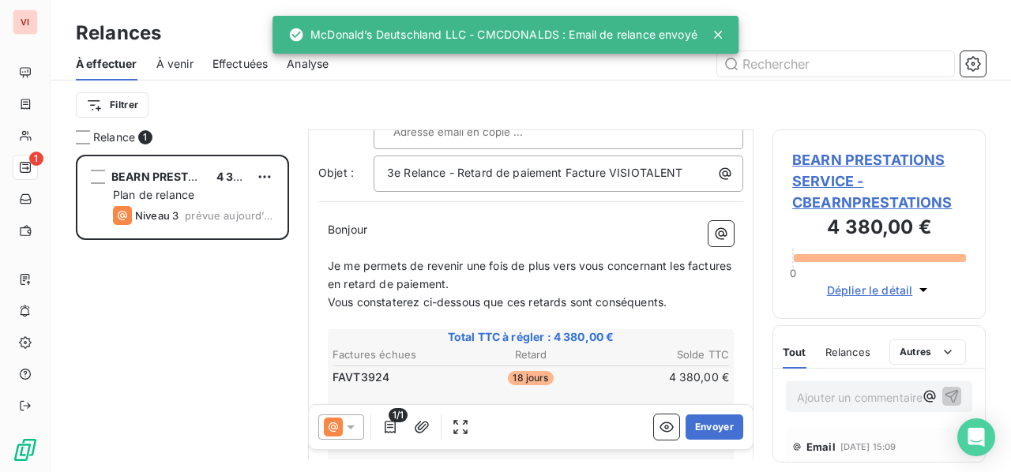
scroll to position [158, 0]
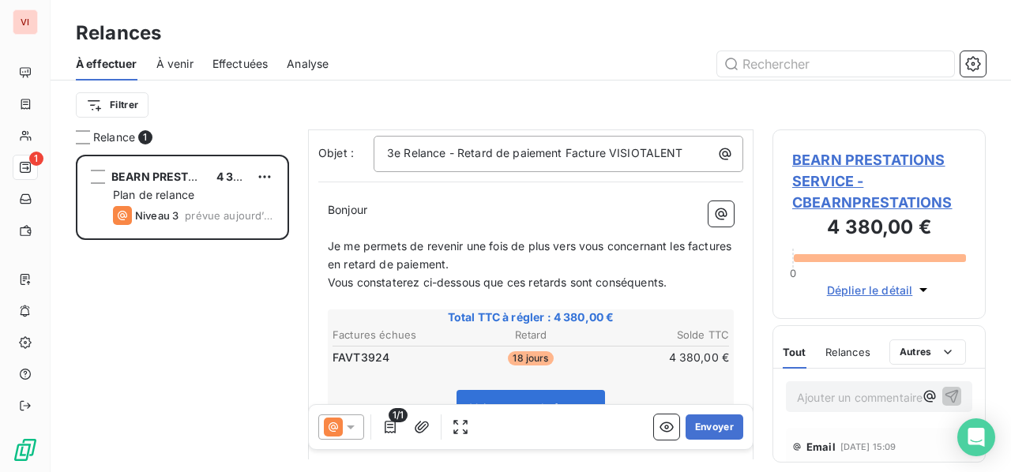
click at [346, 426] on icon at bounding box center [351, 427] width 16 height 16
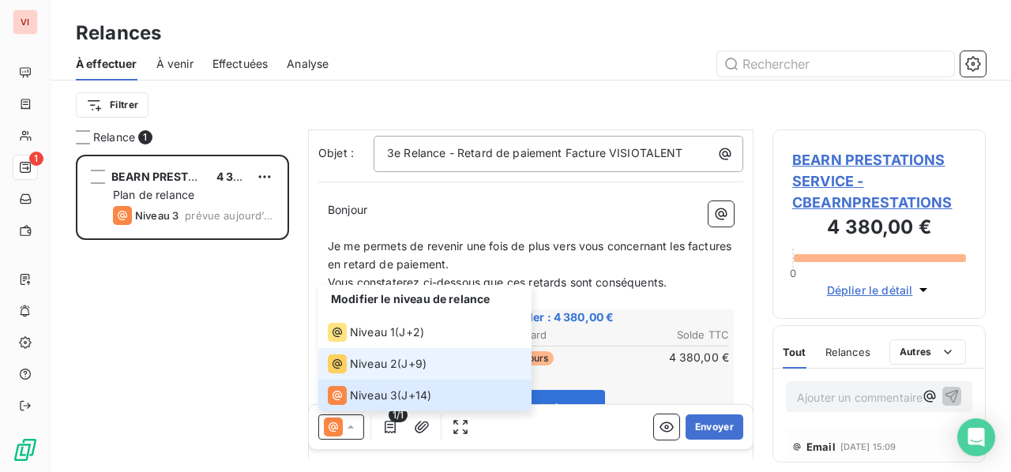
click at [383, 376] on li "Niveau 2 ( J+9 )" at bounding box center [424, 364] width 213 height 32
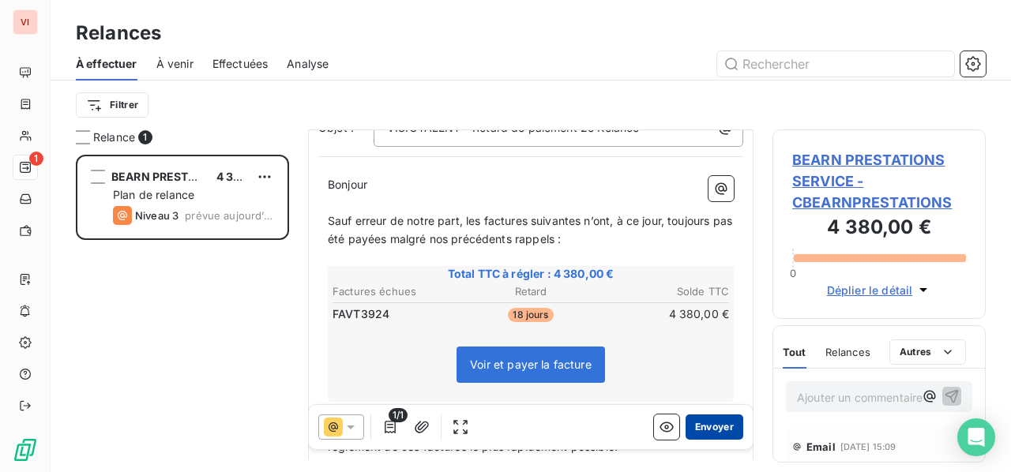
click at [702, 427] on button "Envoyer" at bounding box center [715, 427] width 58 height 25
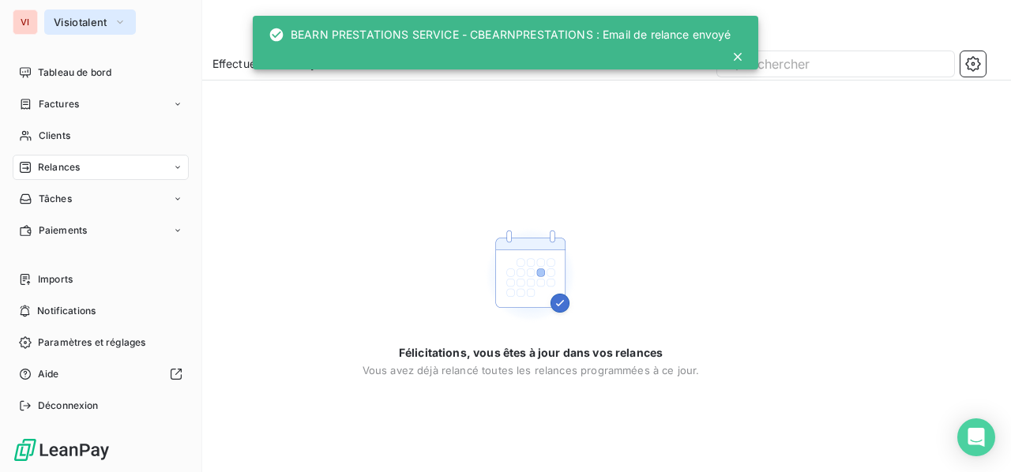
click at [111, 24] on button "Visiotalent" at bounding box center [90, 21] width 92 height 25
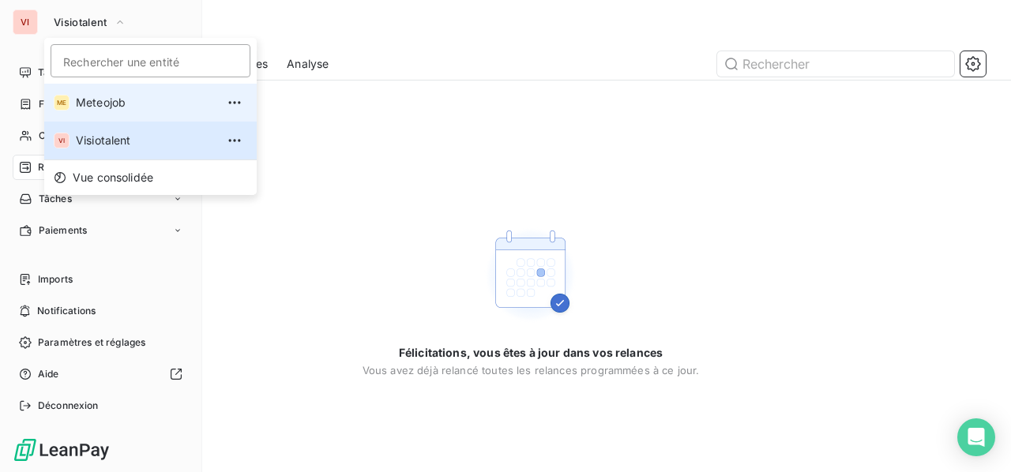
click at [111, 92] on li "ME Meteojob" at bounding box center [150, 103] width 213 height 38
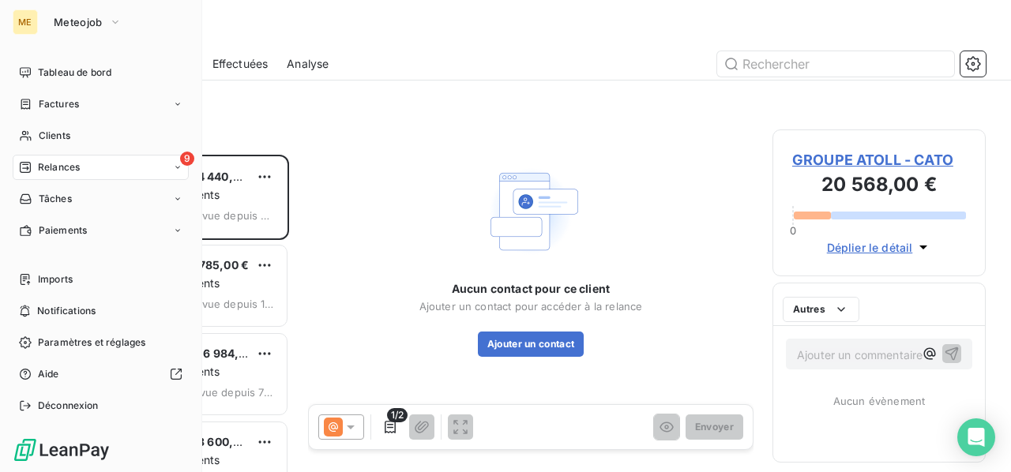
scroll to position [305, 201]
